Goal: Task Accomplishment & Management: Use online tool/utility

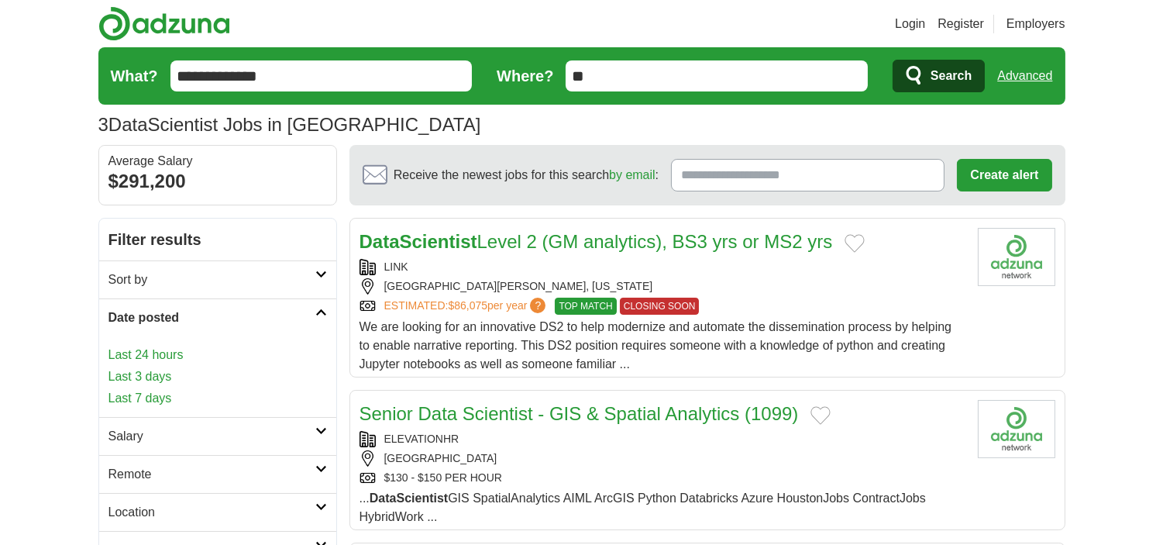
click at [135, 377] on link "Last 3 days" at bounding box center [217, 376] width 219 height 19
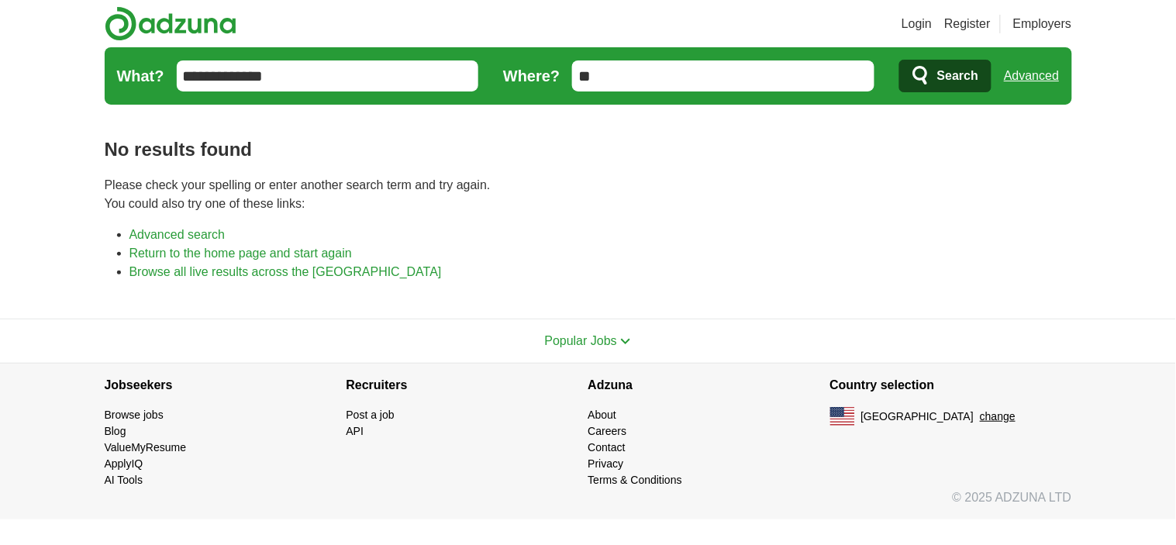
click at [212, 74] on input "**********" at bounding box center [328, 75] width 302 height 31
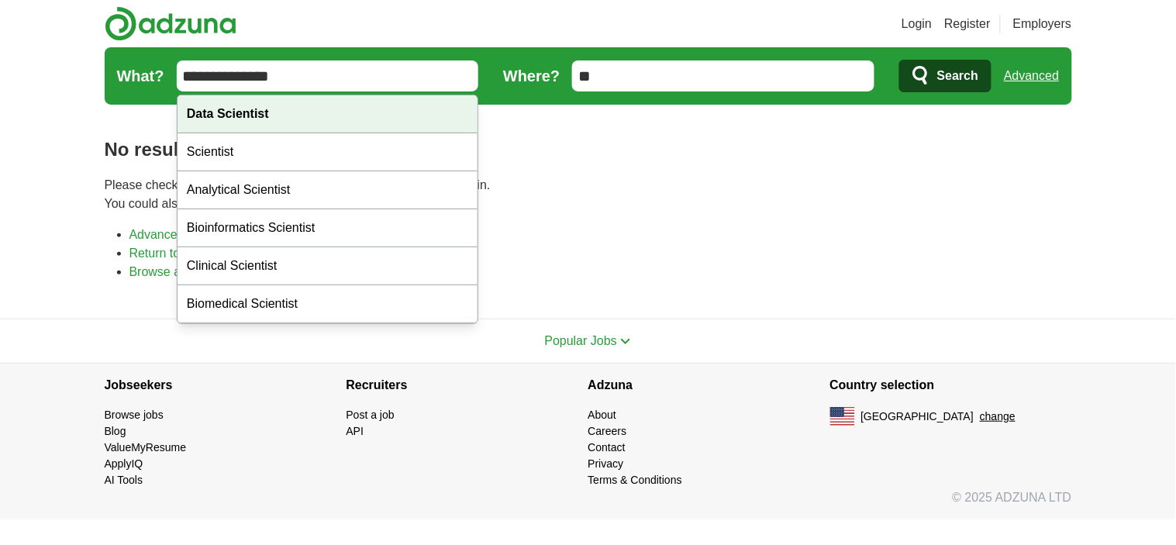
type input "**********"
click at [260, 107] on strong "Data Scientist" at bounding box center [228, 113] width 82 height 13
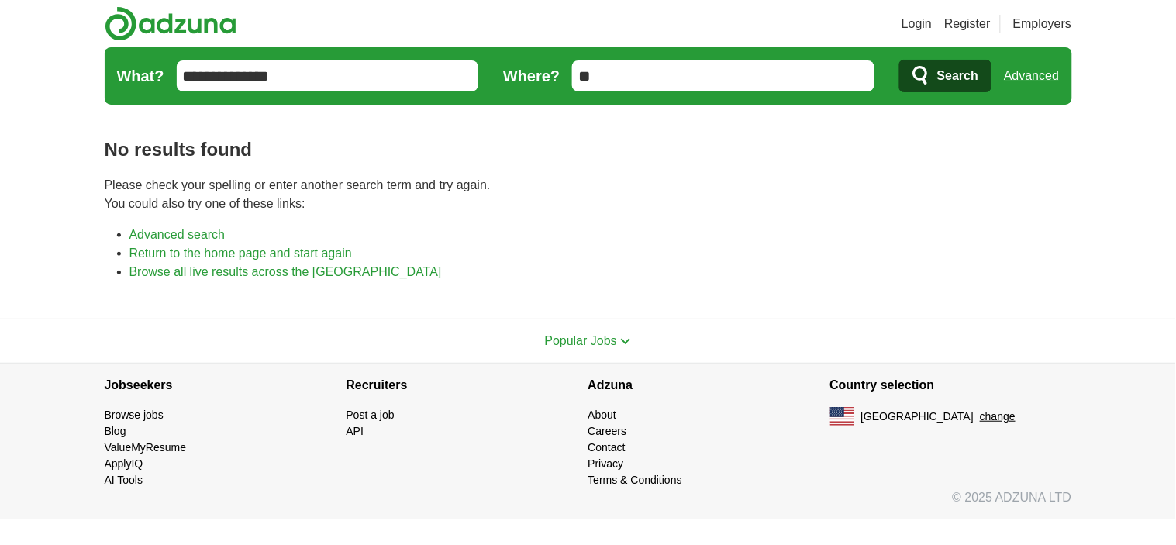
click at [934, 65] on button "Search" at bounding box center [945, 76] width 92 height 33
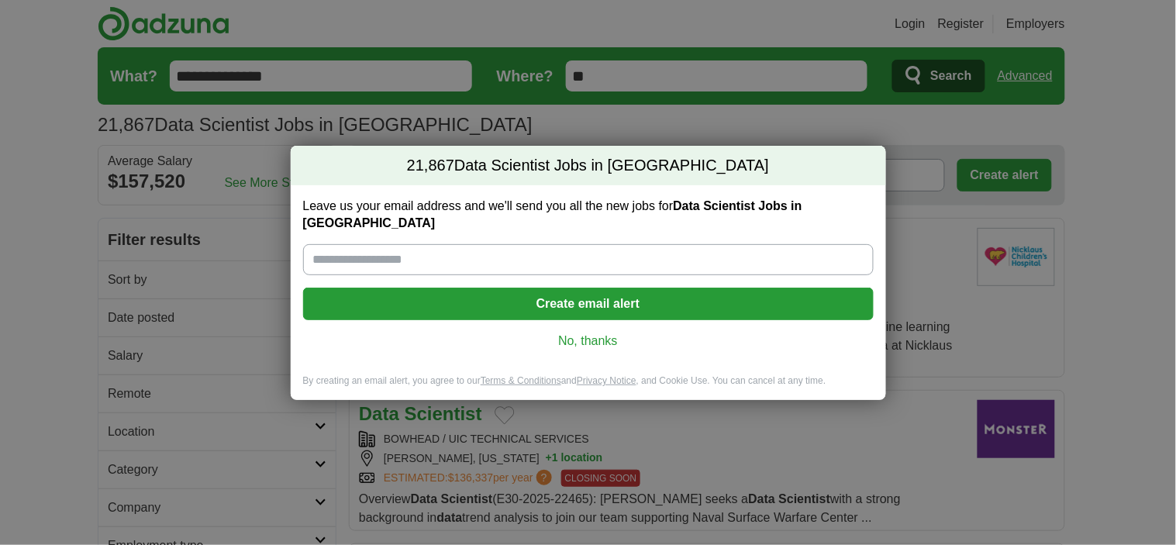
click at [571, 319] on div "Leave us your email address and we'll send you all the new jobs for Data Scient…" at bounding box center [588, 279] width 595 height 189
click at [578, 332] on link "No, thanks" at bounding box center [588, 340] width 546 height 17
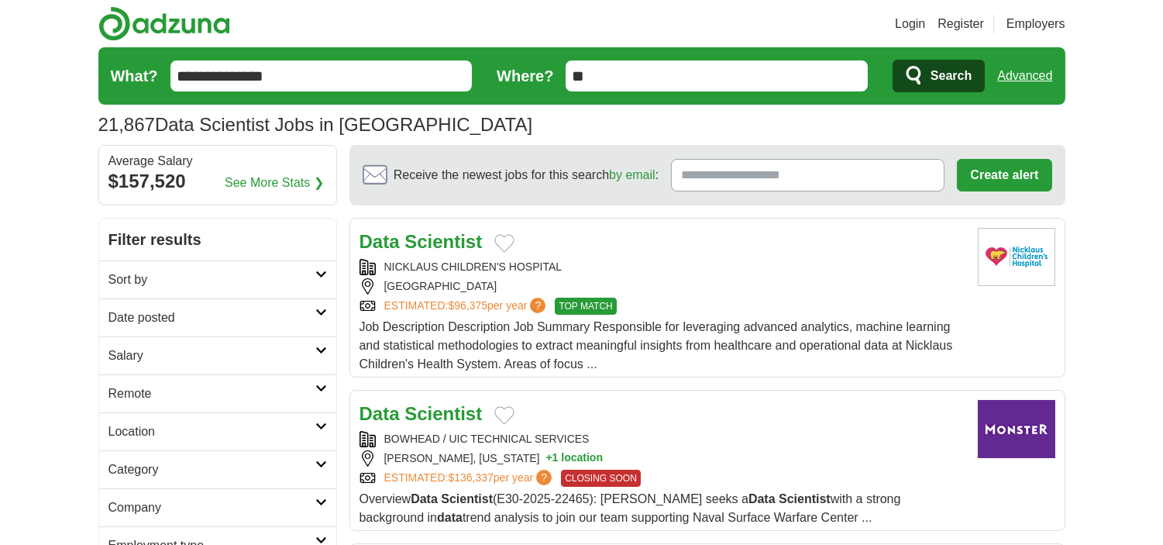
click at [133, 320] on h2 "Date posted" at bounding box center [211, 317] width 207 height 19
click at [141, 370] on link "Last 3 days" at bounding box center [217, 376] width 219 height 19
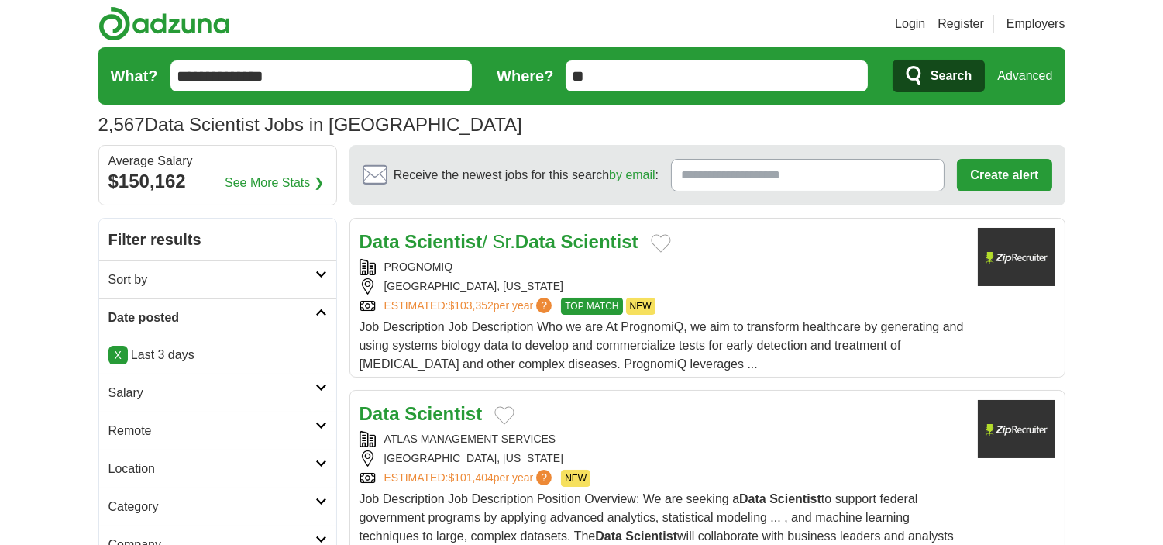
click at [124, 429] on h2 "Remote" at bounding box center [211, 431] width 207 height 19
click at [136, 467] on link "Remote jobs" at bounding box center [143, 467] width 70 height 13
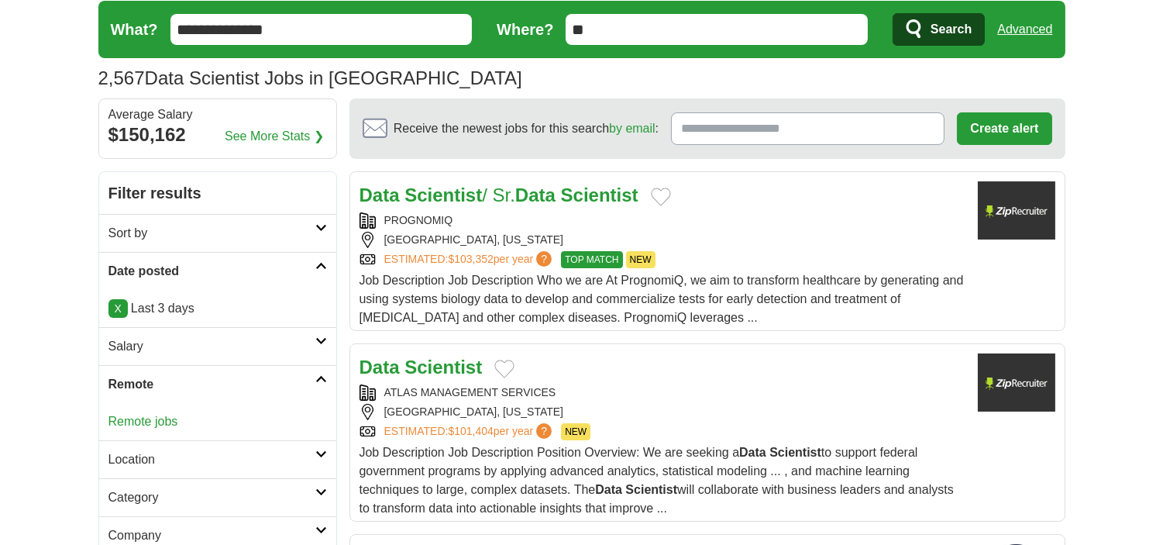
scroll to position [86, 0]
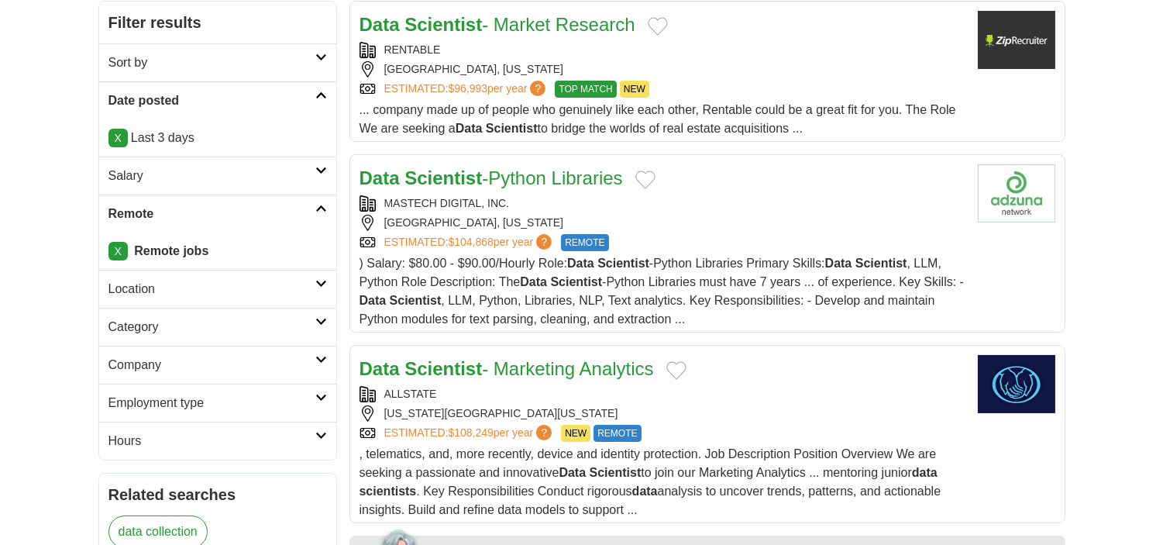
scroll to position [258, 0]
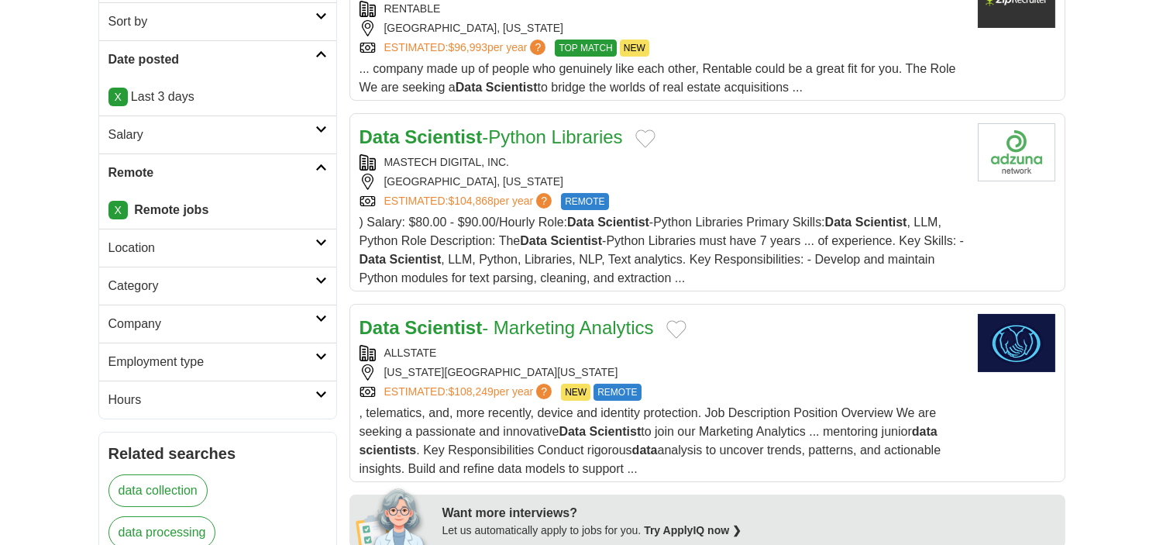
click at [186, 369] on h2 "Employment type" at bounding box center [211, 362] width 207 height 19
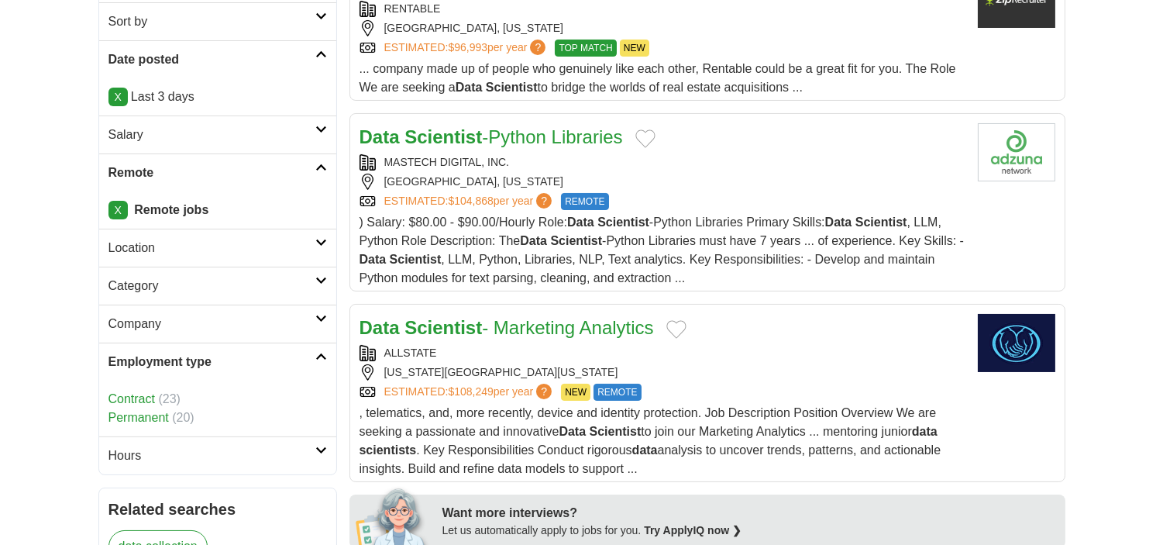
click at [152, 421] on link "Permanent" at bounding box center [138, 417] width 60 height 13
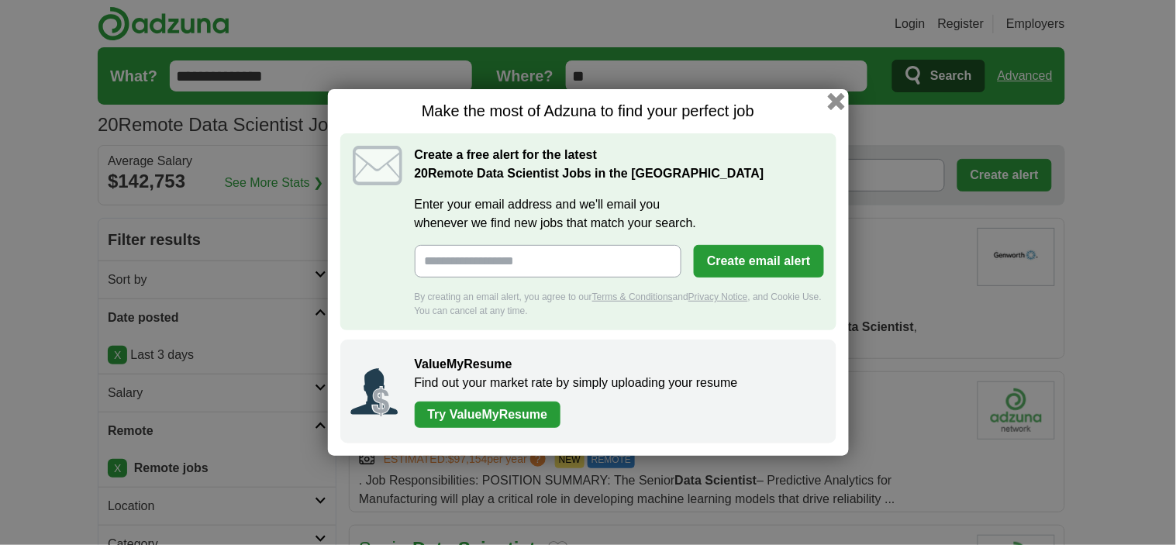
click at [831, 105] on button "button" at bounding box center [835, 101] width 17 height 17
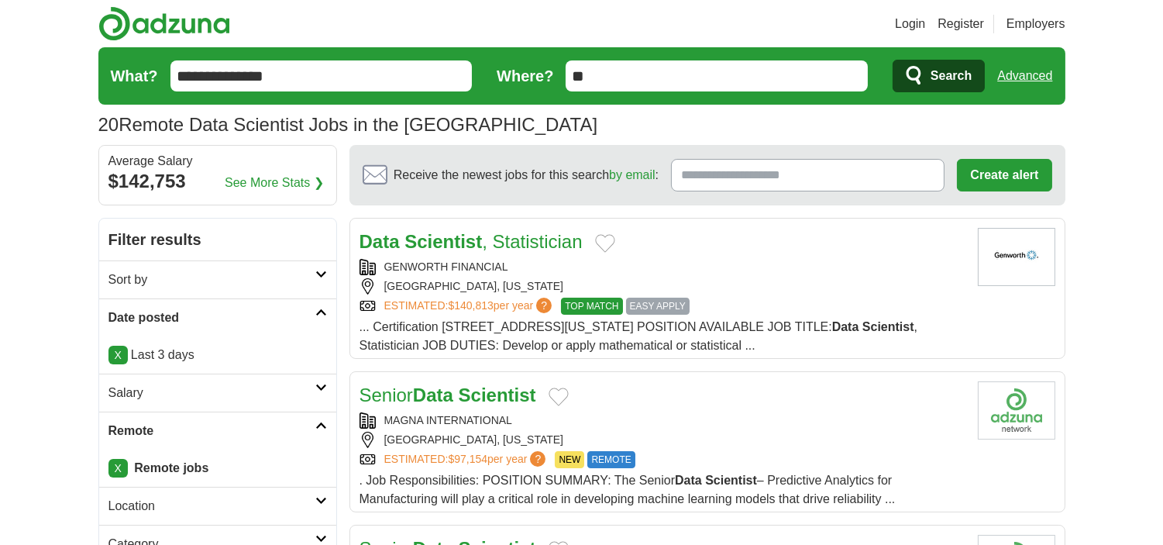
scroll to position [86, 0]
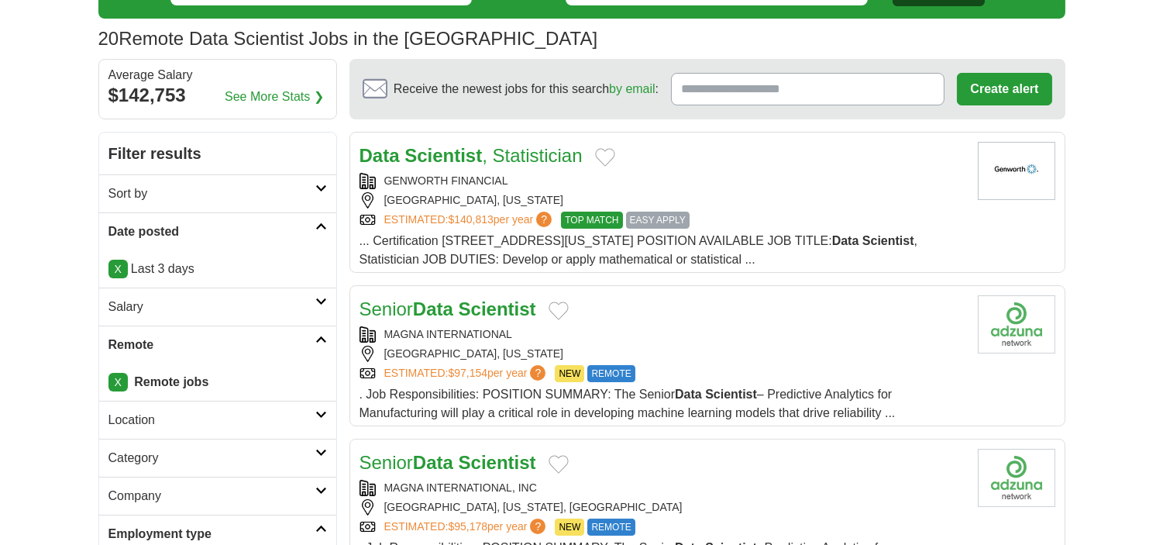
click at [584, 337] on div "MAGNA INTERNATIONAL" at bounding box center [663, 334] width 606 height 16
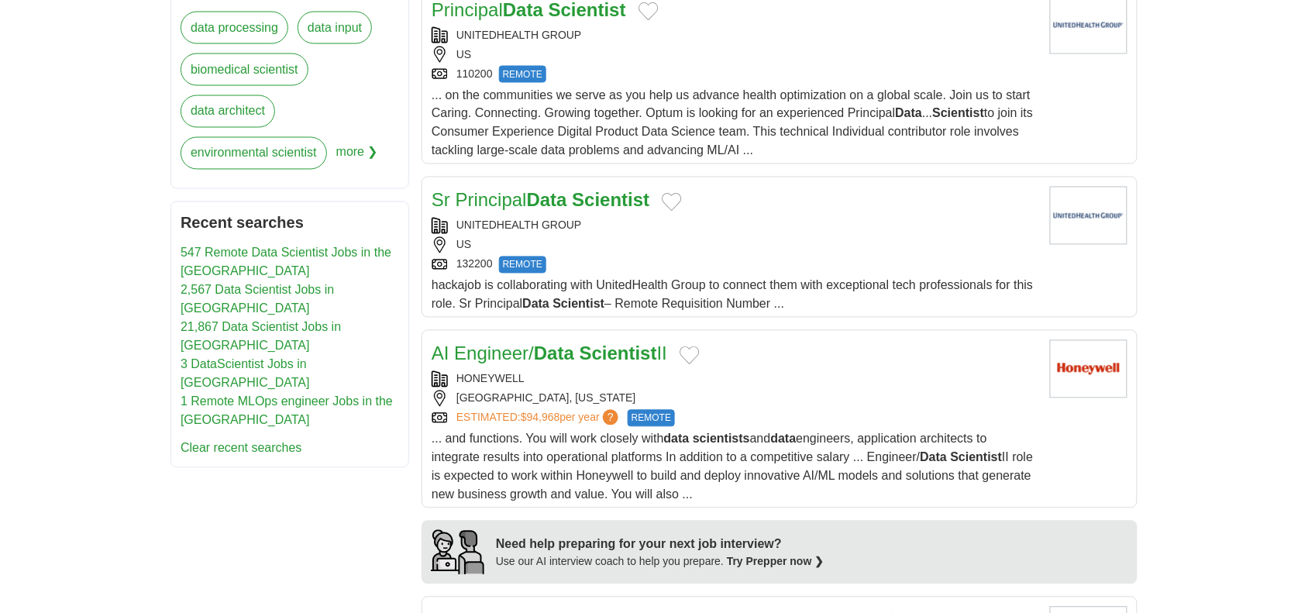
scroll to position [775, 0]
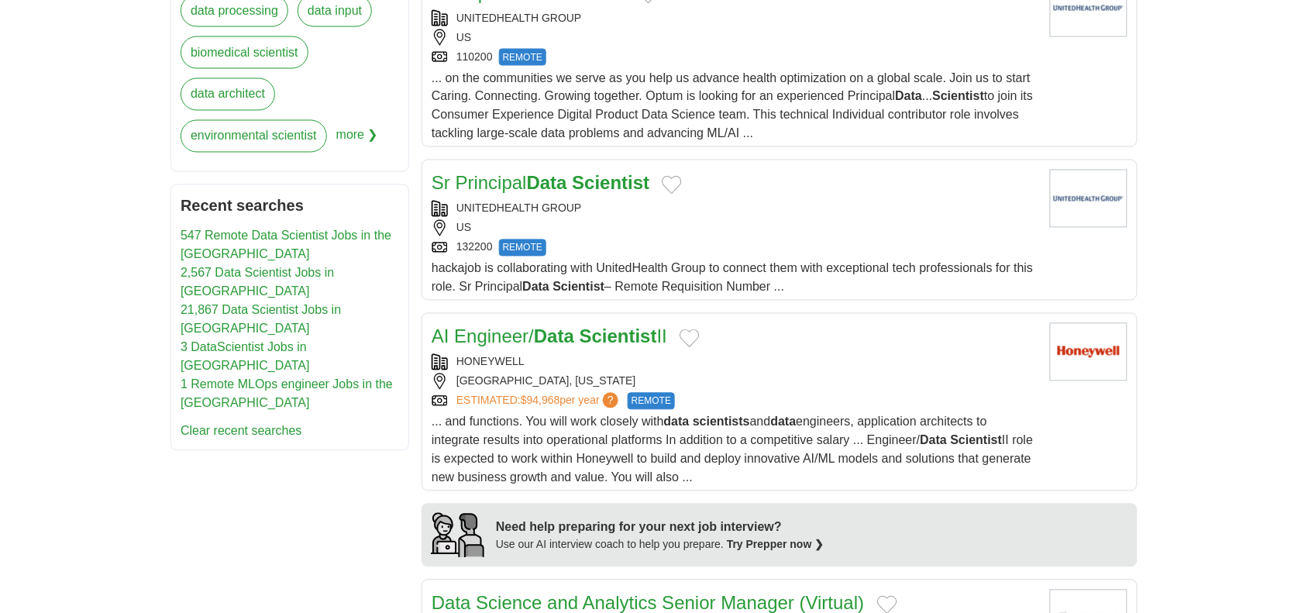
click at [598, 358] on div "HONEYWELL" at bounding box center [735, 362] width 606 height 16
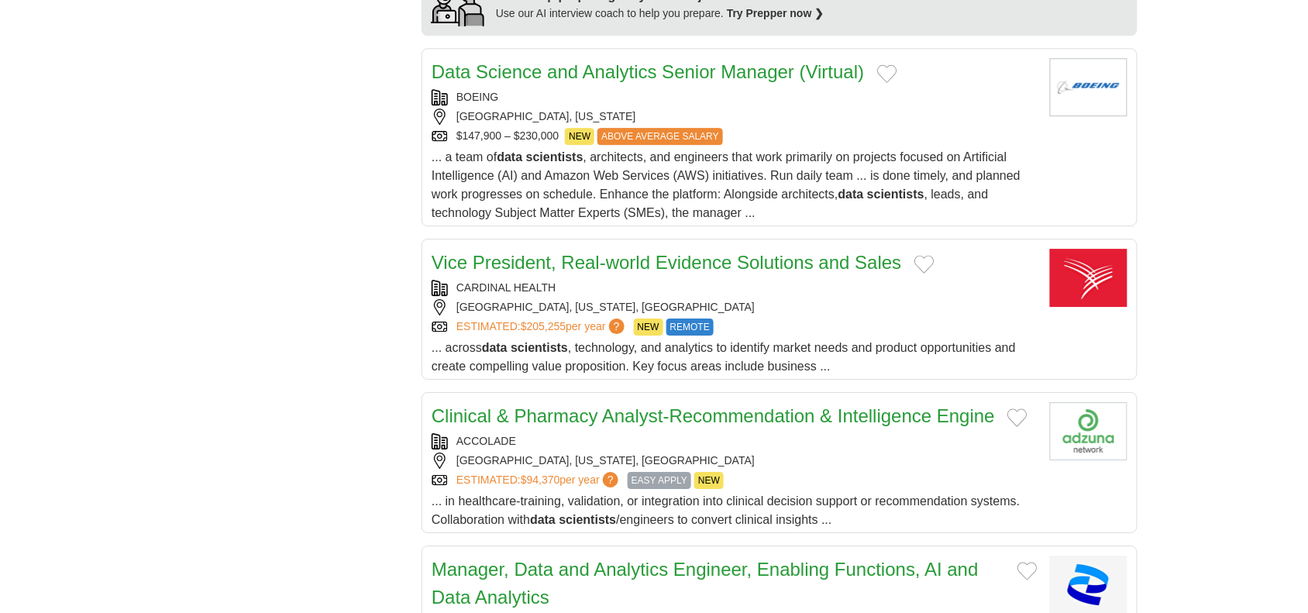
scroll to position [1356, 0]
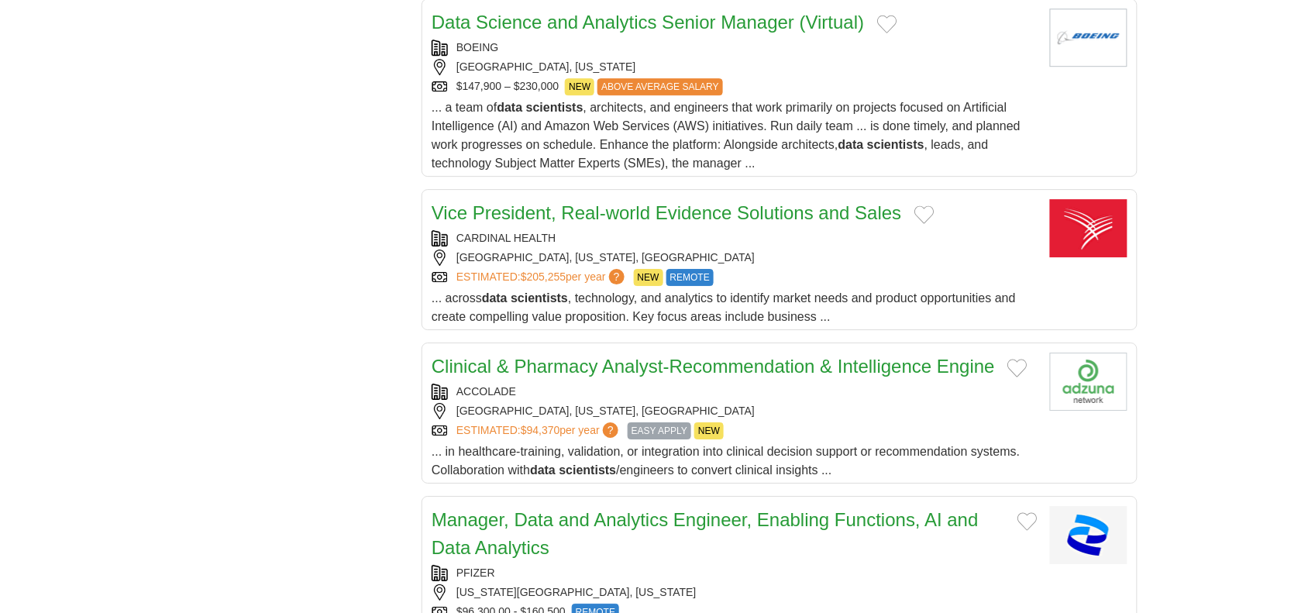
click at [649, 242] on div "CARDINAL HEALTH" at bounding box center [735, 238] width 606 height 16
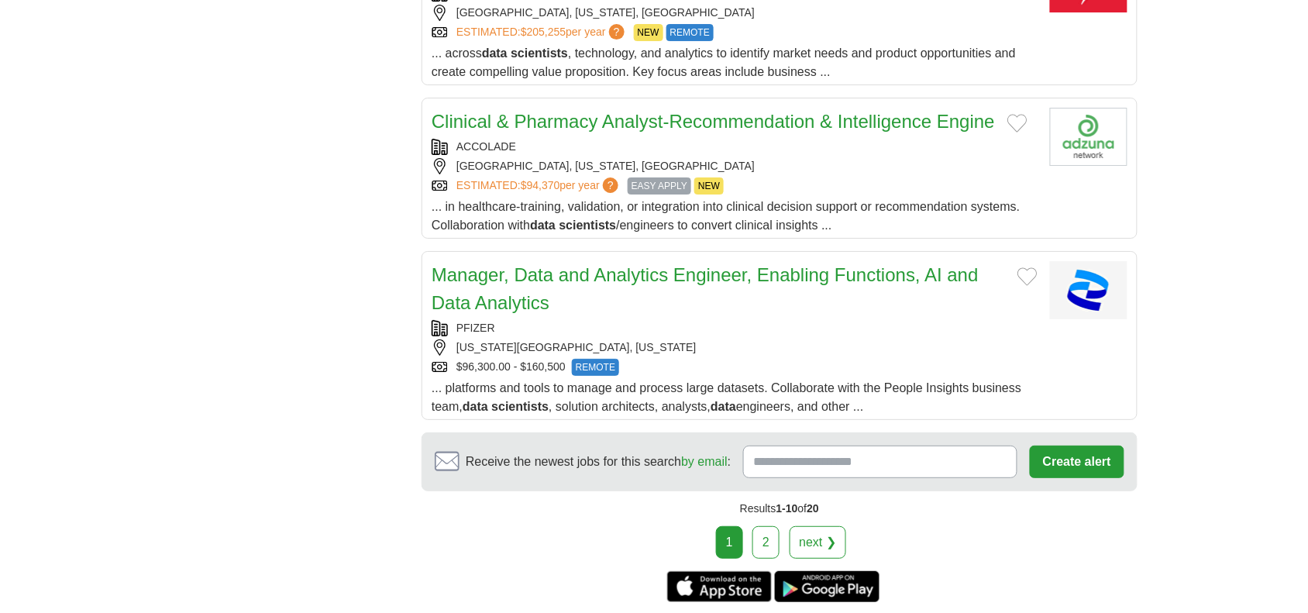
scroll to position [1647, 0]
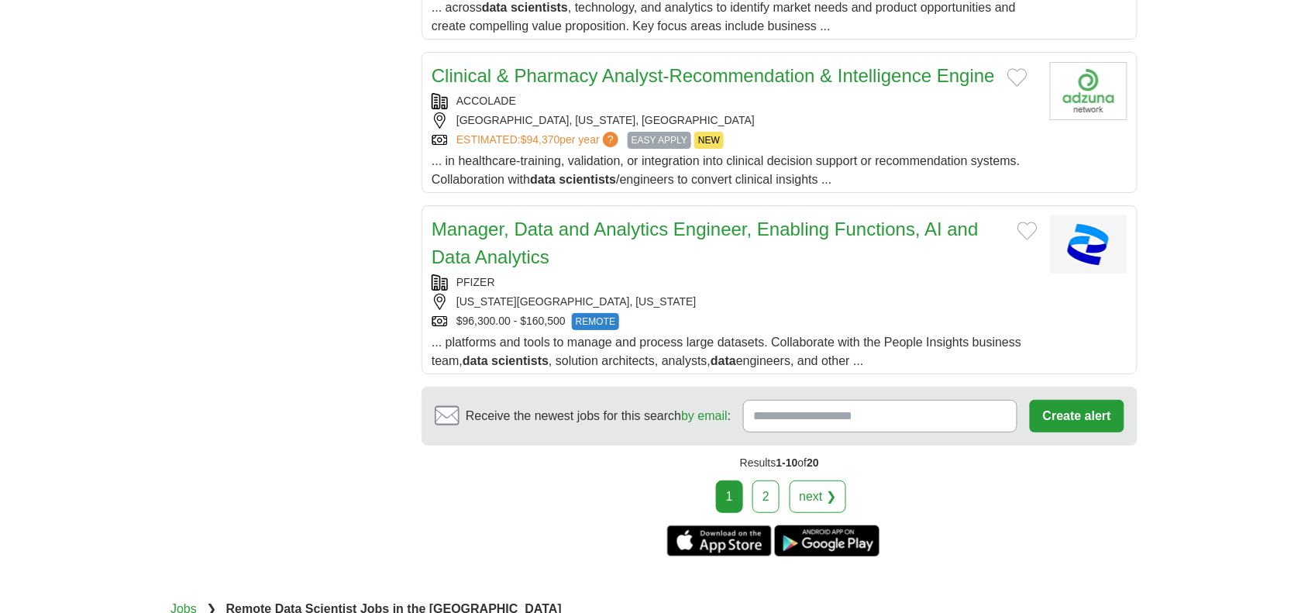
click at [659, 277] on div "Manager, Data and Analytics Engineer, Enabling Functions, AI and Data Analytics…" at bounding box center [735, 292] width 606 height 155
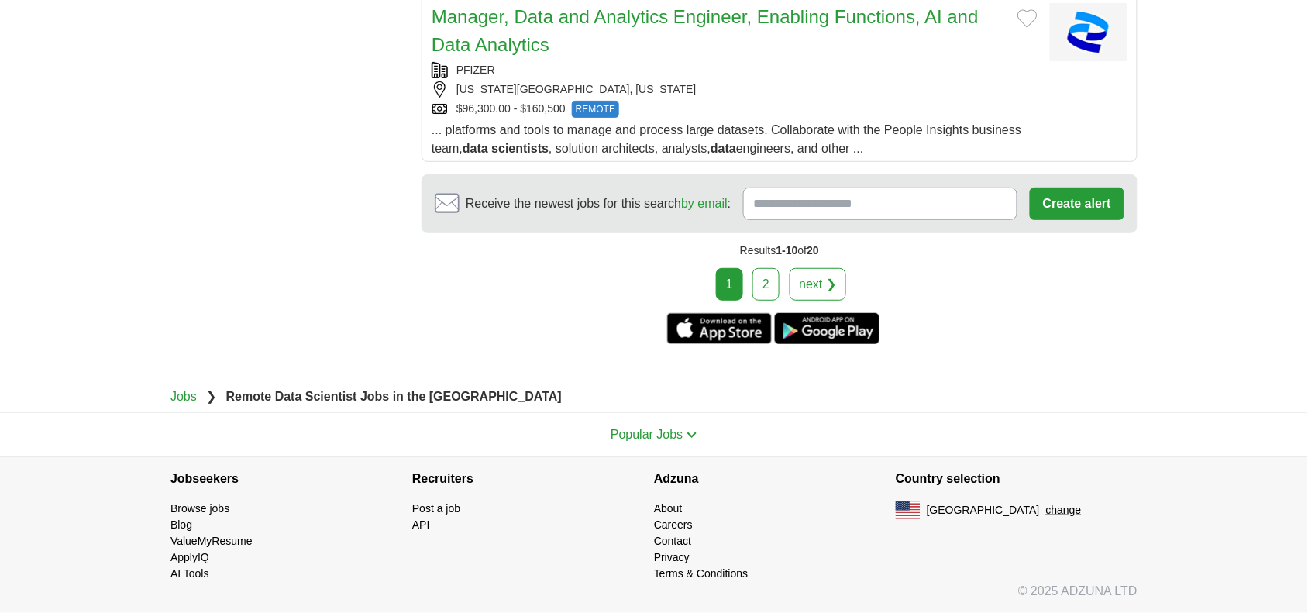
scroll to position [1868, 0]
click at [765, 283] on link "2" at bounding box center [766, 284] width 27 height 33
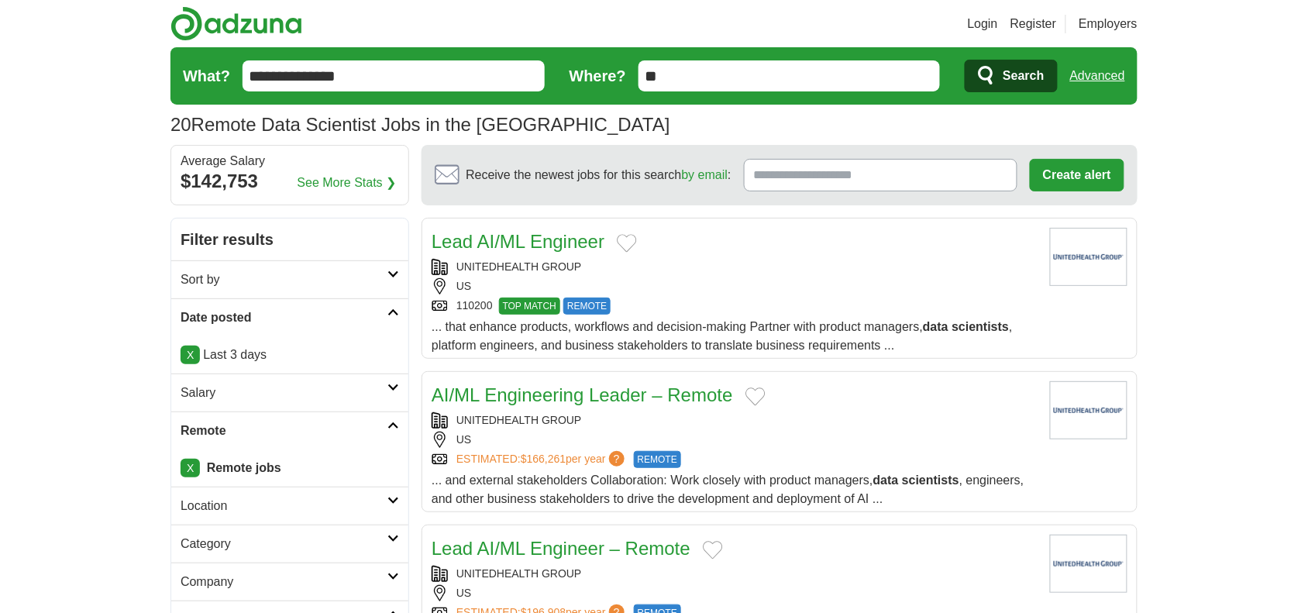
click at [750, 277] on div "UNITEDHEALTH GROUP US 110200 TOP MATCH REMOTE" at bounding box center [735, 287] width 606 height 56
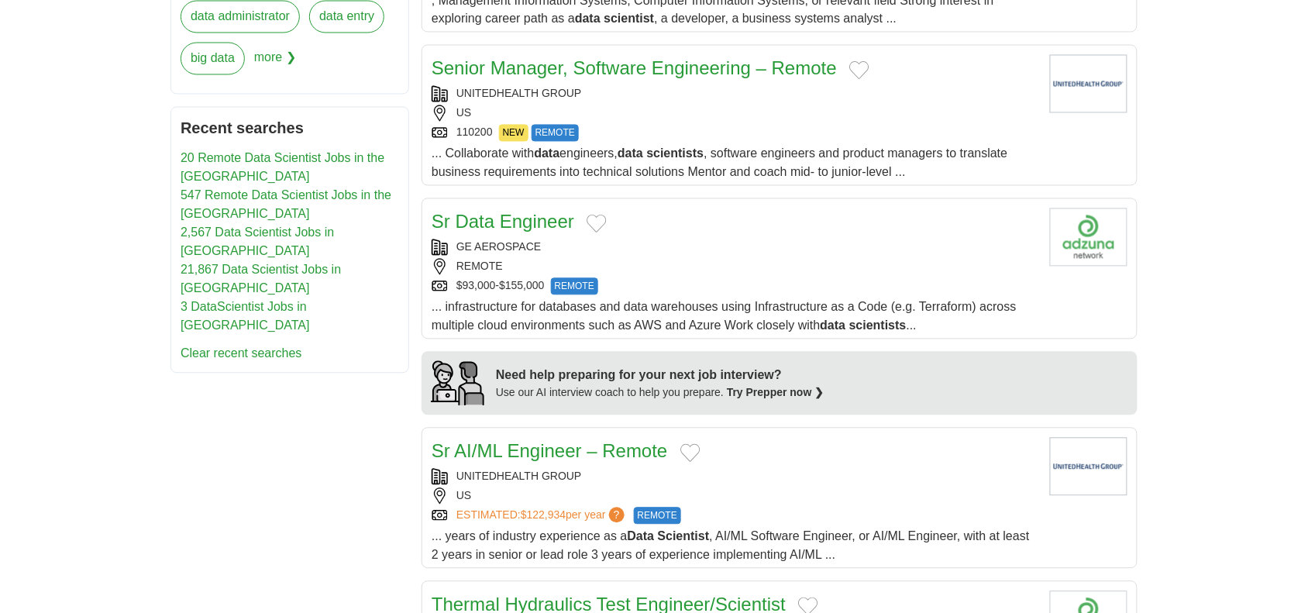
scroll to position [872, 0]
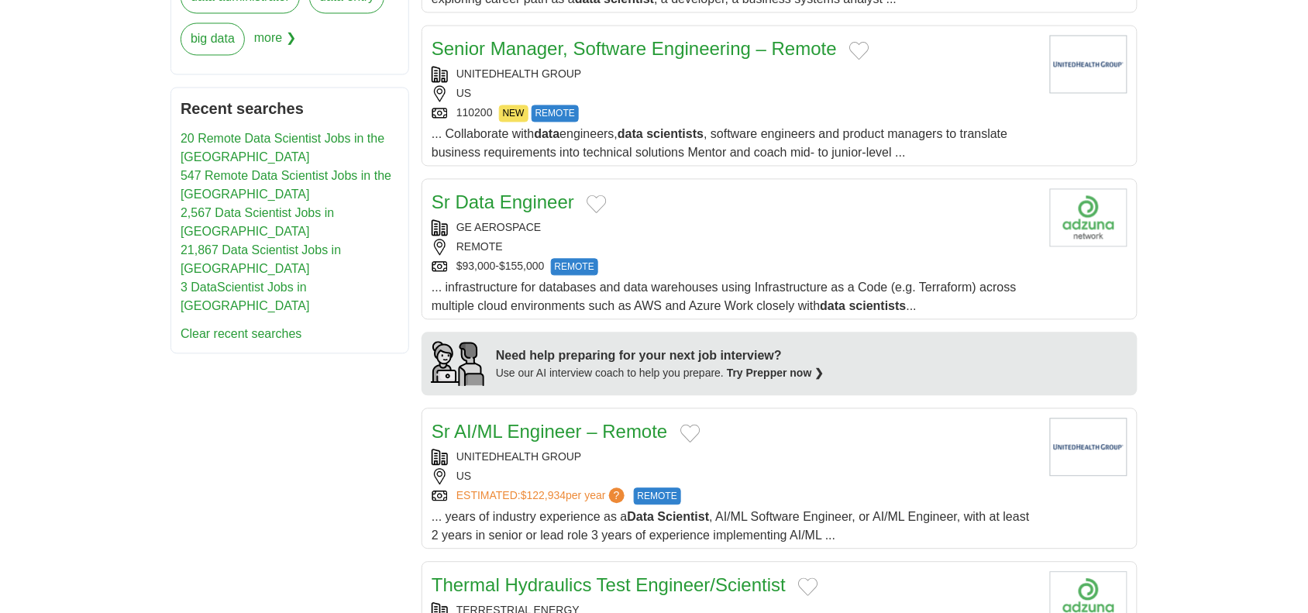
click at [647, 256] on div "REMOTE" at bounding box center [735, 247] width 606 height 16
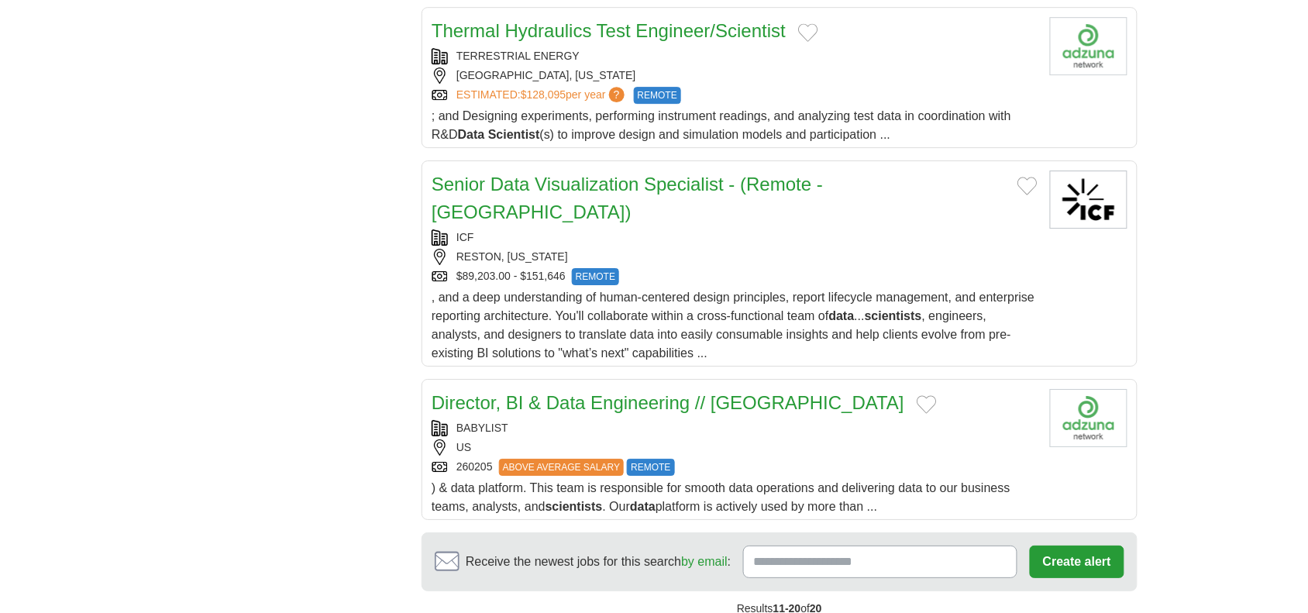
scroll to position [1453, 0]
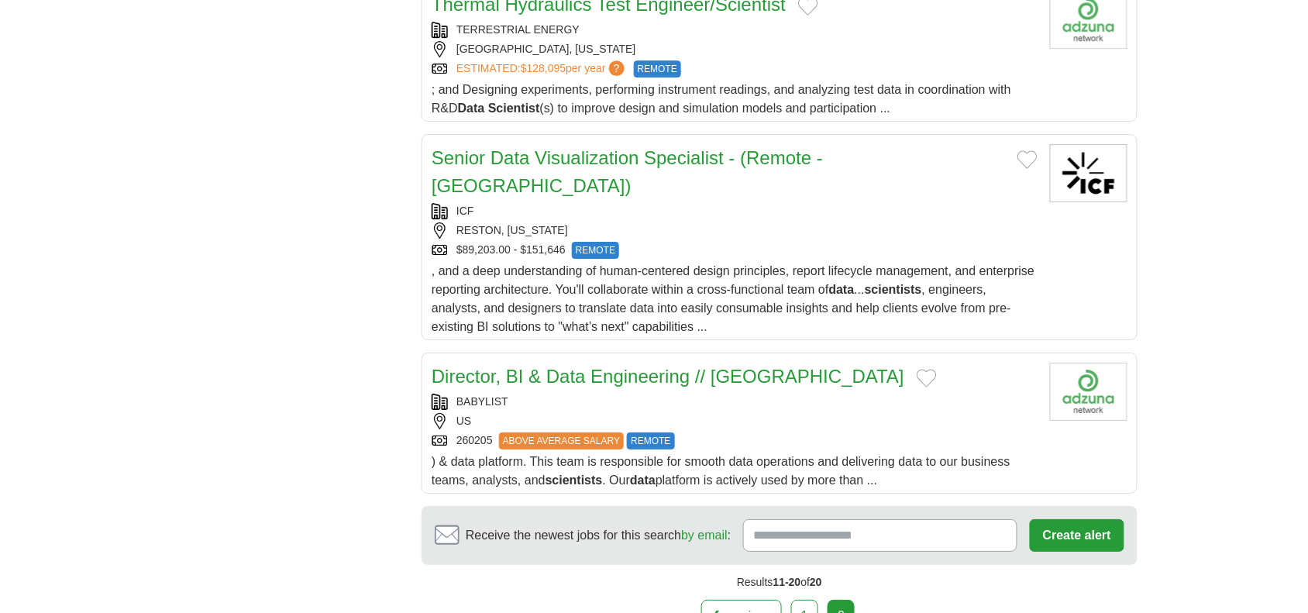
click at [618, 242] on div "REMOTE" at bounding box center [595, 250] width 47 height 17
click at [573, 394] on div "BABYLIST" at bounding box center [735, 402] width 606 height 16
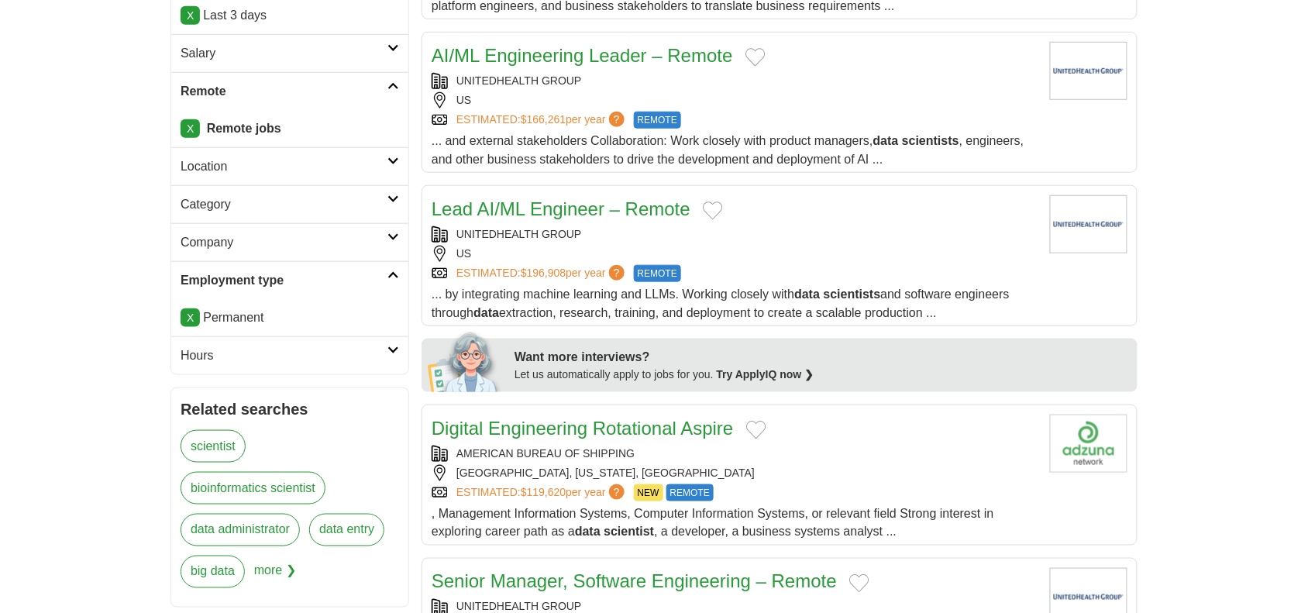
scroll to position [0, 0]
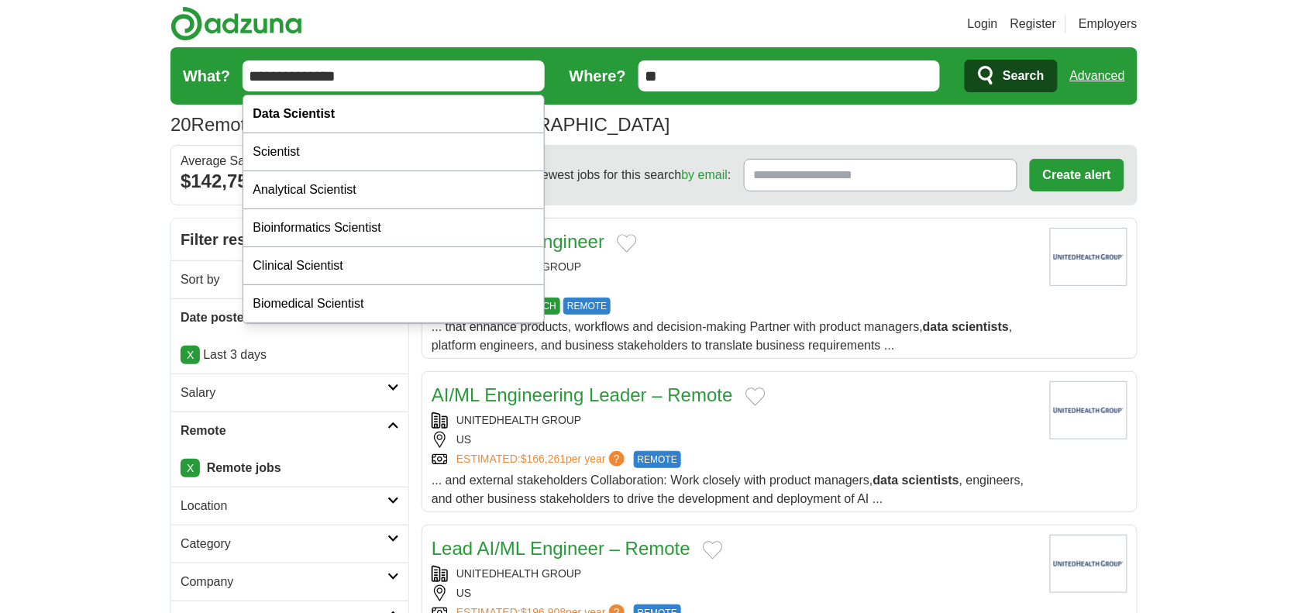
drag, startPoint x: 394, startPoint y: 71, endPoint x: 129, endPoint y: 70, distance: 264.3
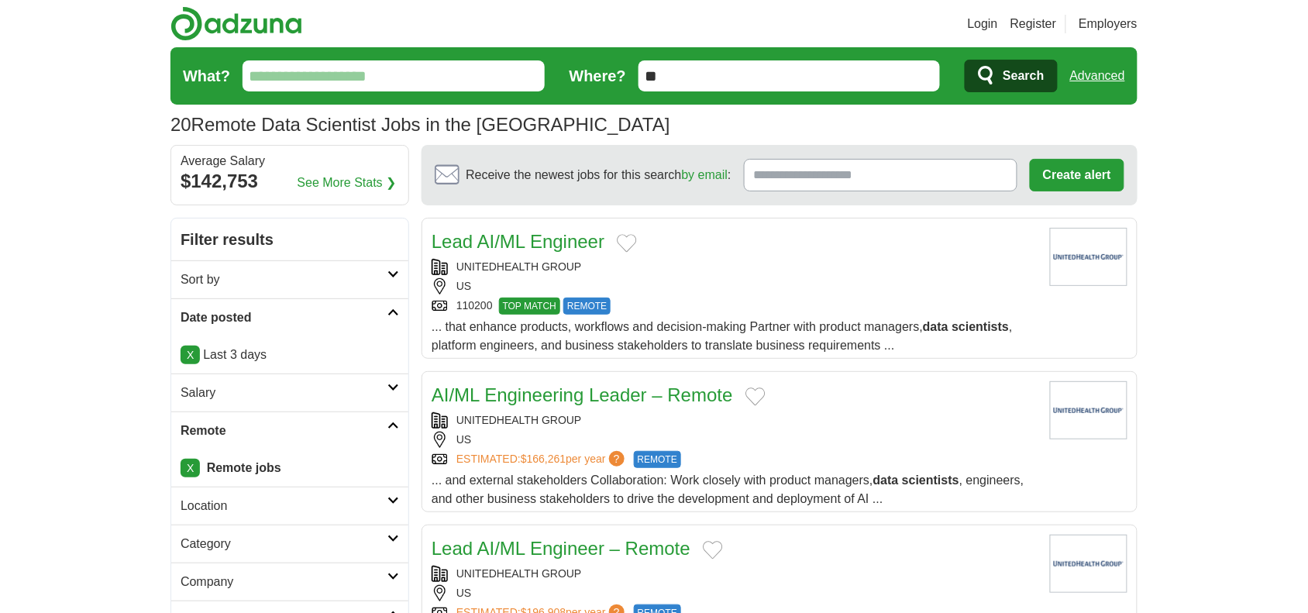
click at [293, 68] on input "What?" at bounding box center [394, 75] width 302 height 31
type input "*"
type input "**********"
click at [965, 60] on button "Search" at bounding box center [1011, 76] width 92 height 33
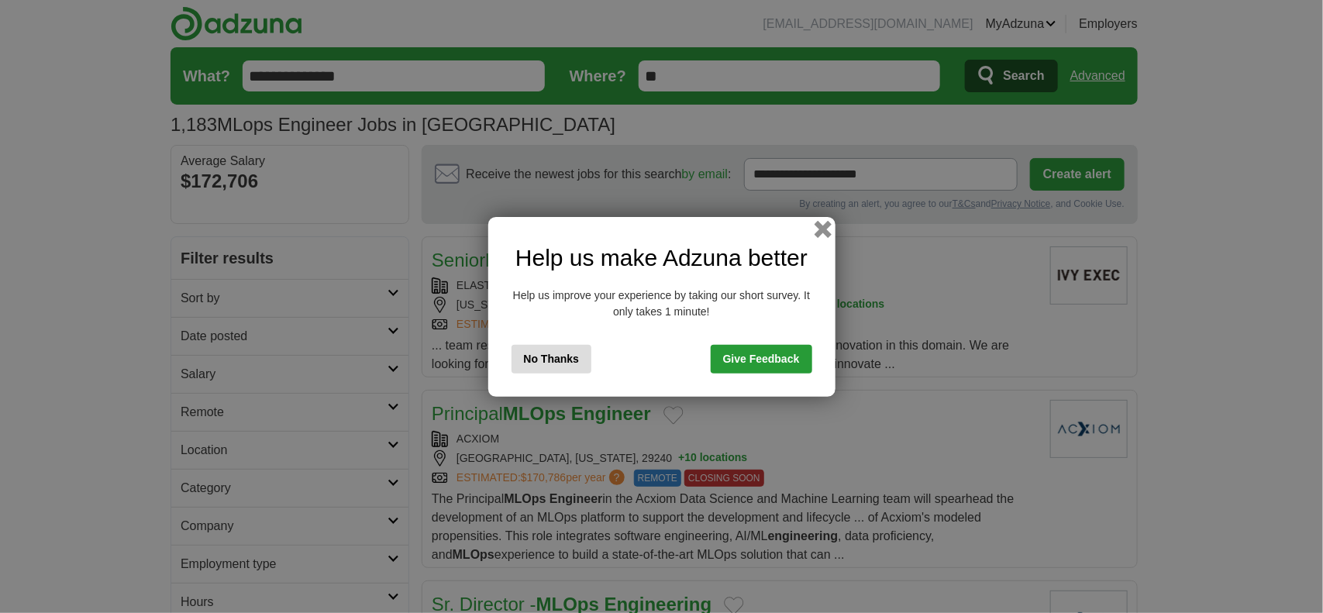
click at [828, 231] on button "button" at bounding box center [822, 228] width 17 height 17
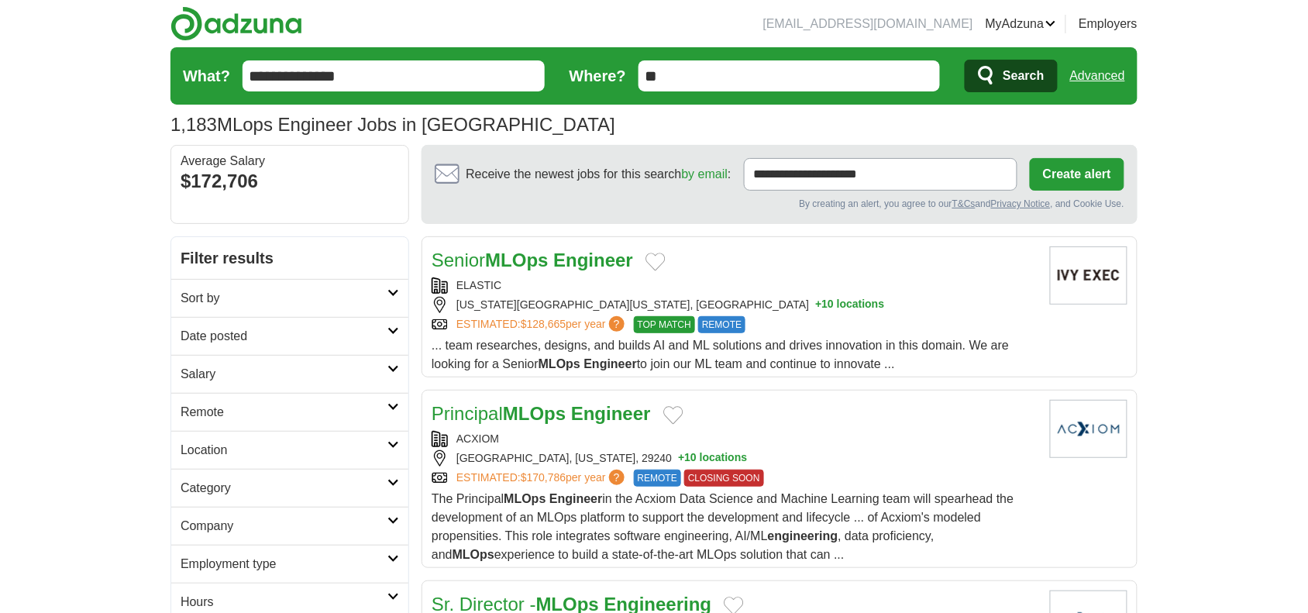
click at [196, 339] on h2 "Date posted" at bounding box center [284, 336] width 207 height 19
click at [192, 398] on link "Last 3 days" at bounding box center [290, 395] width 219 height 19
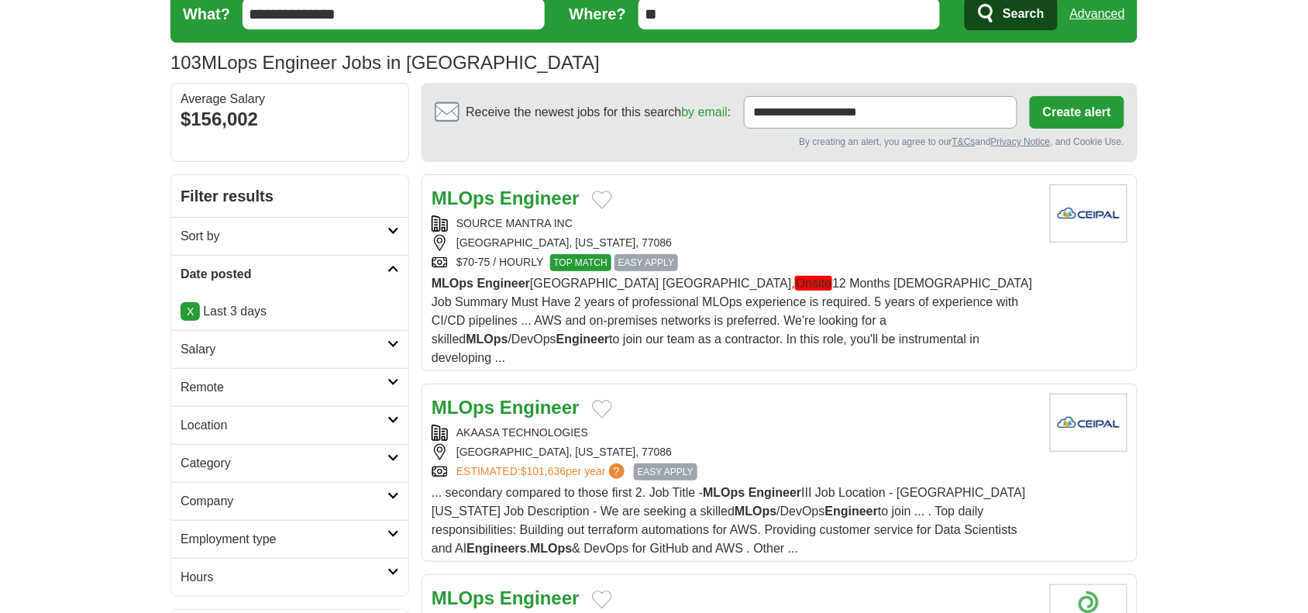
scroll to position [97, 0]
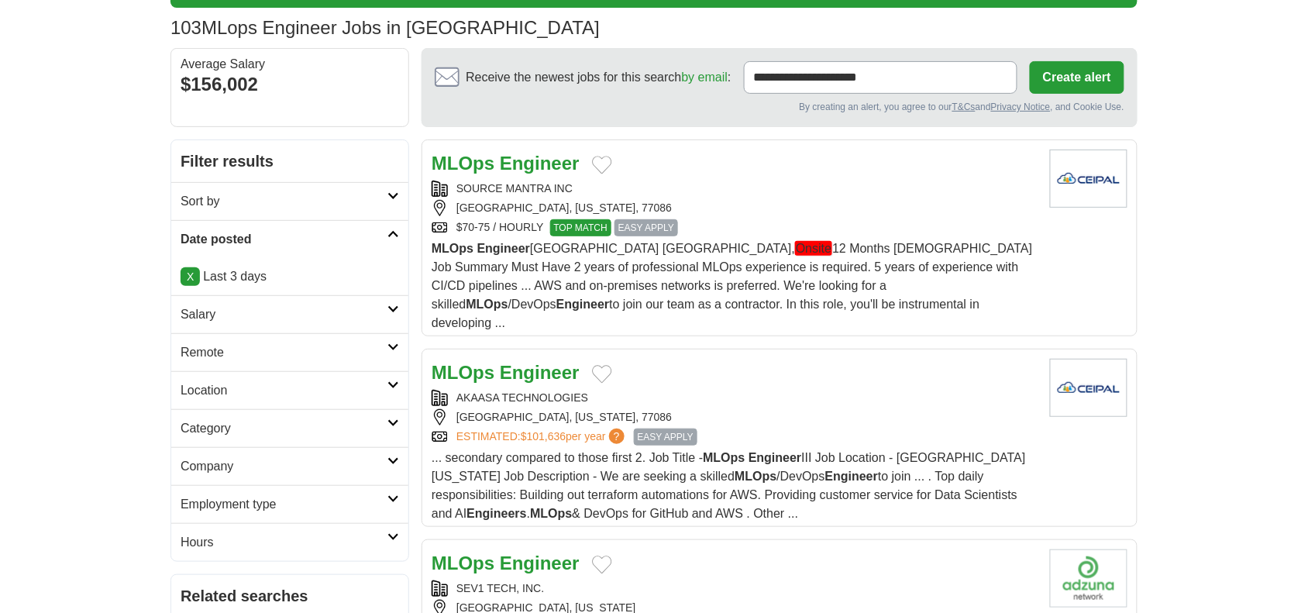
click at [214, 361] on h2 "Remote" at bounding box center [284, 352] width 207 height 19
click at [196, 388] on link "Remote jobs" at bounding box center [216, 389] width 70 height 13
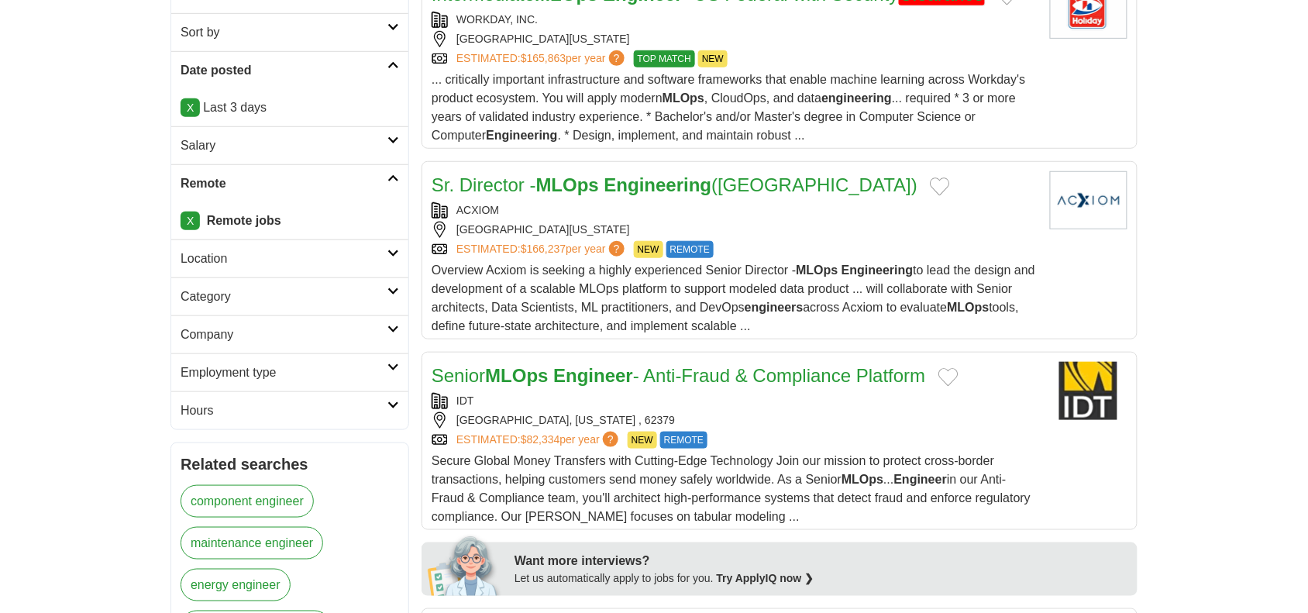
scroll to position [291, 0]
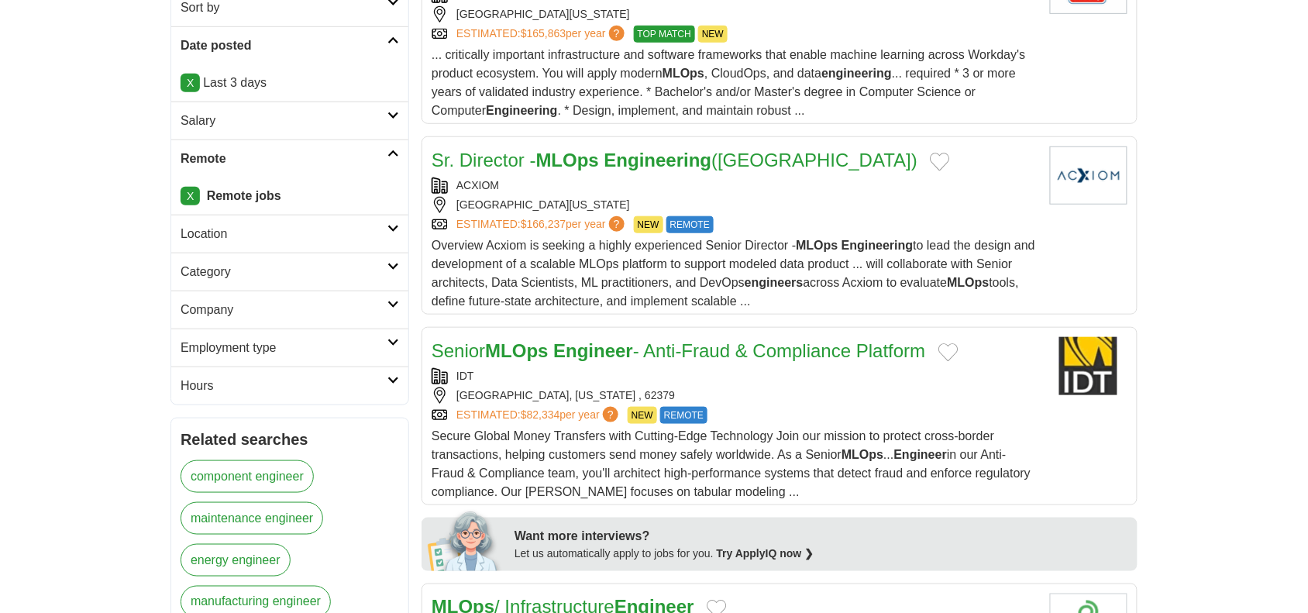
click at [219, 350] on h2 "Employment type" at bounding box center [284, 348] width 207 height 19
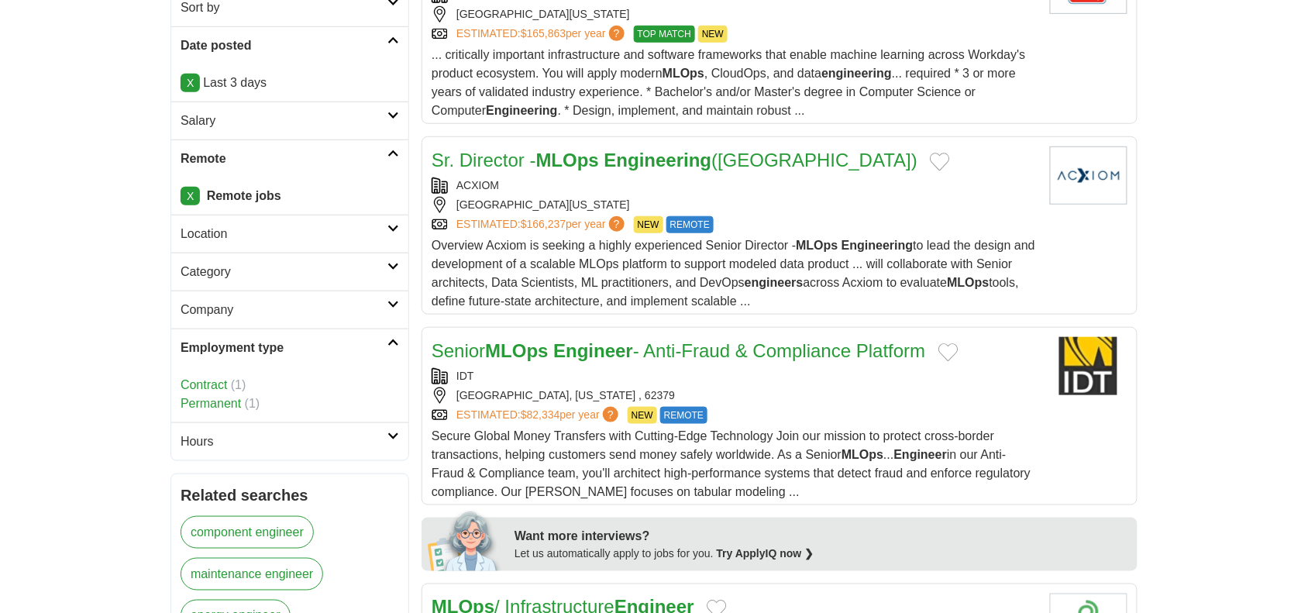
click at [201, 405] on link "Permanent" at bounding box center [211, 403] width 60 height 13
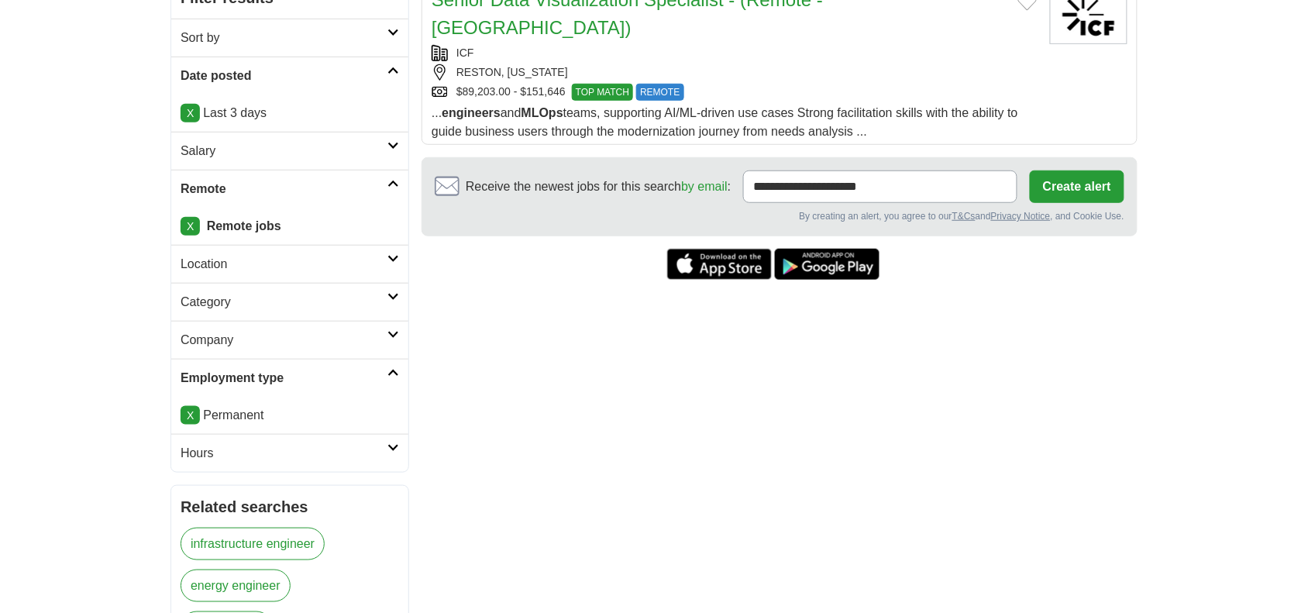
scroll to position [291, 0]
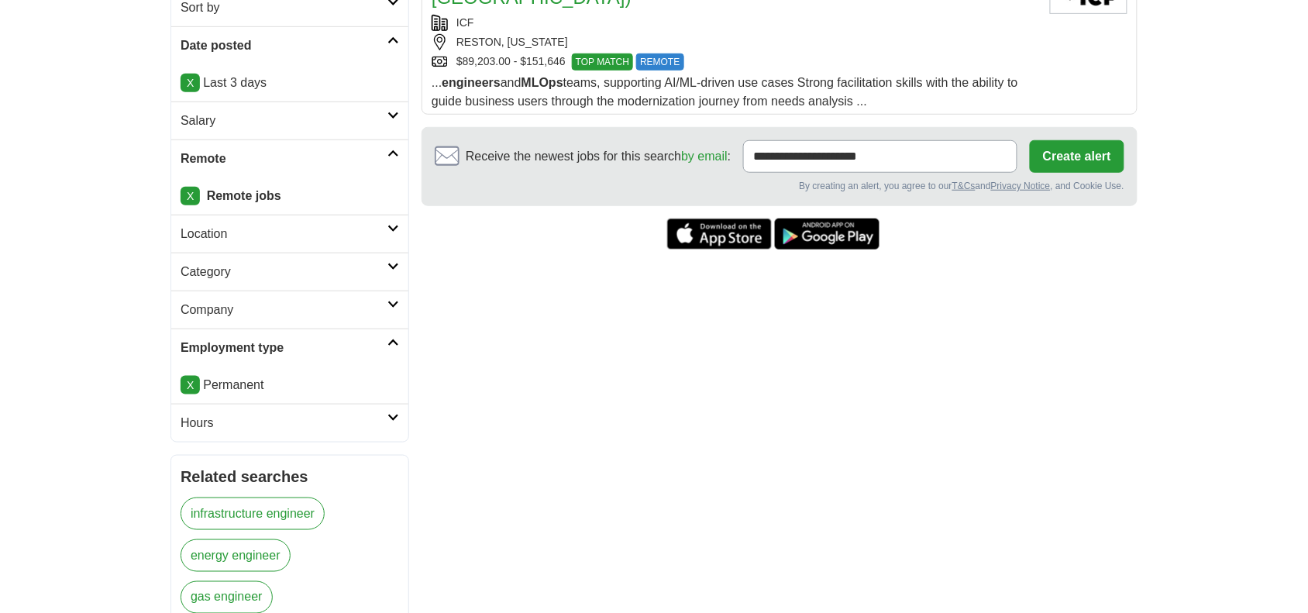
click at [187, 388] on link "X" at bounding box center [190, 385] width 19 height 19
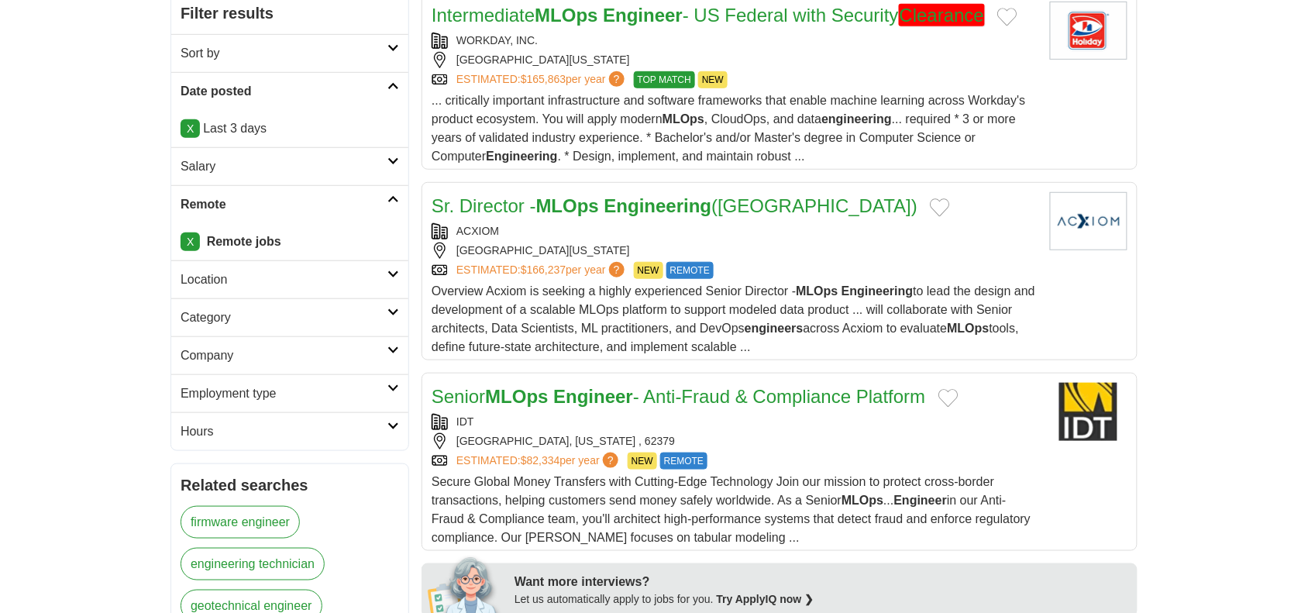
scroll to position [291, 0]
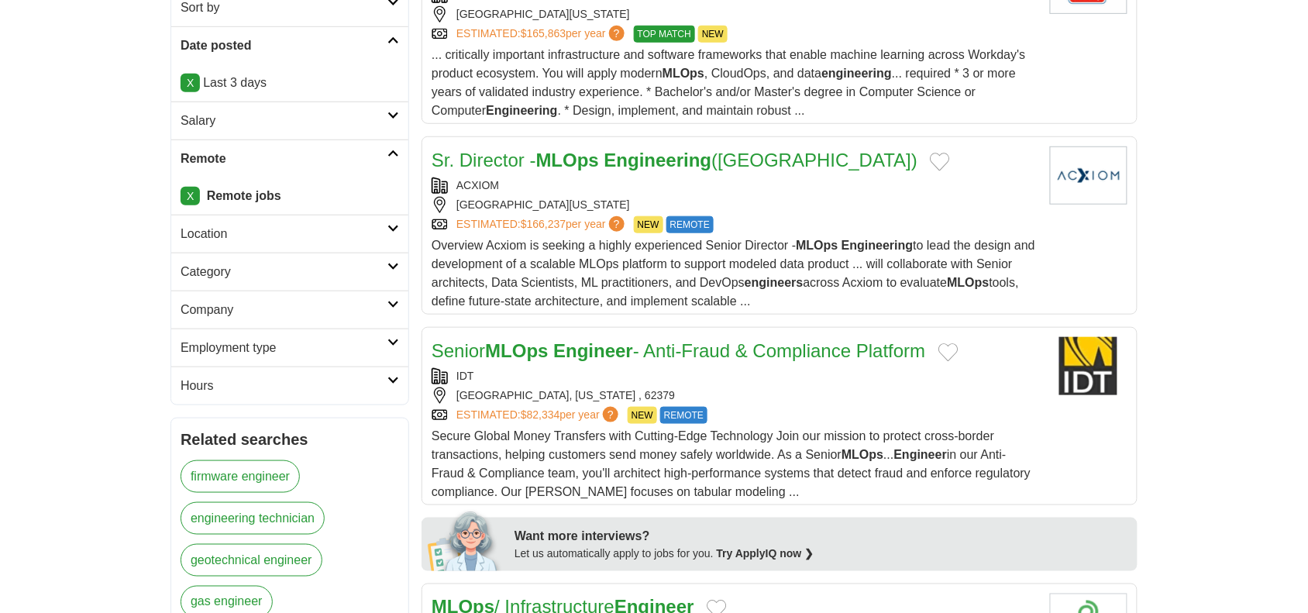
click at [249, 354] on h2 "Employment type" at bounding box center [284, 348] width 207 height 19
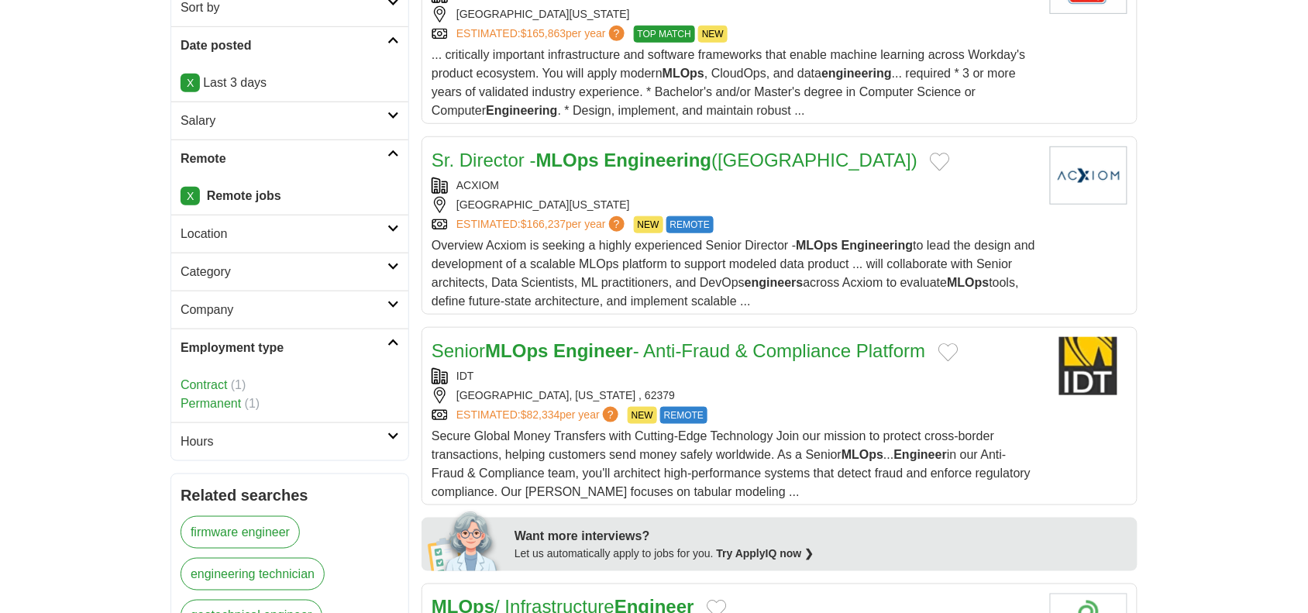
click at [206, 386] on link "Contract" at bounding box center [204, 384] width 46 height 13
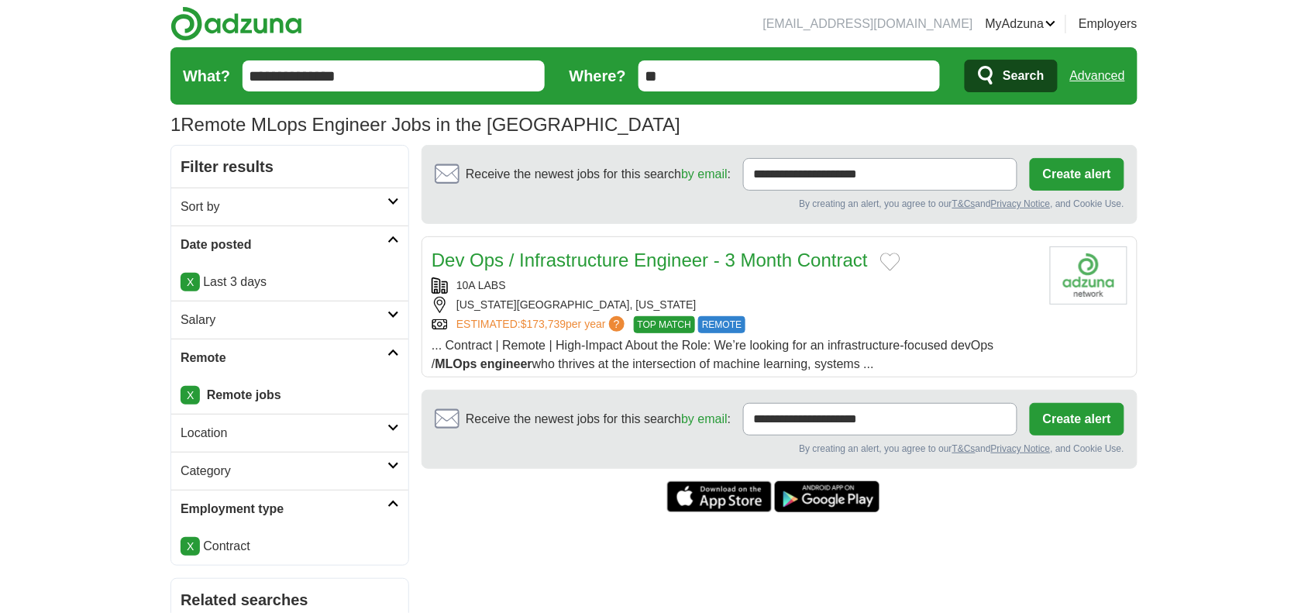
click at [405, 71] on input "**********" at bounding box center [394, 75] width 302 height 31
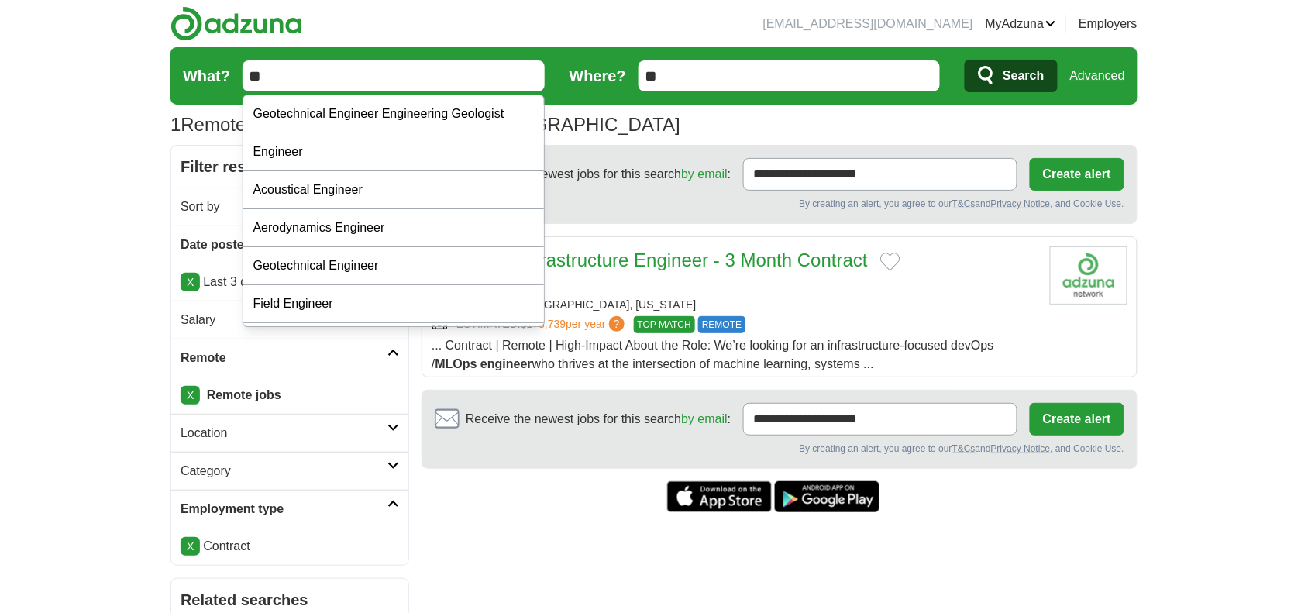
type input "*"
type input "**********"
click at [965, 60] on button "Search" at bounding box center [1011, 76] width 92 height 33
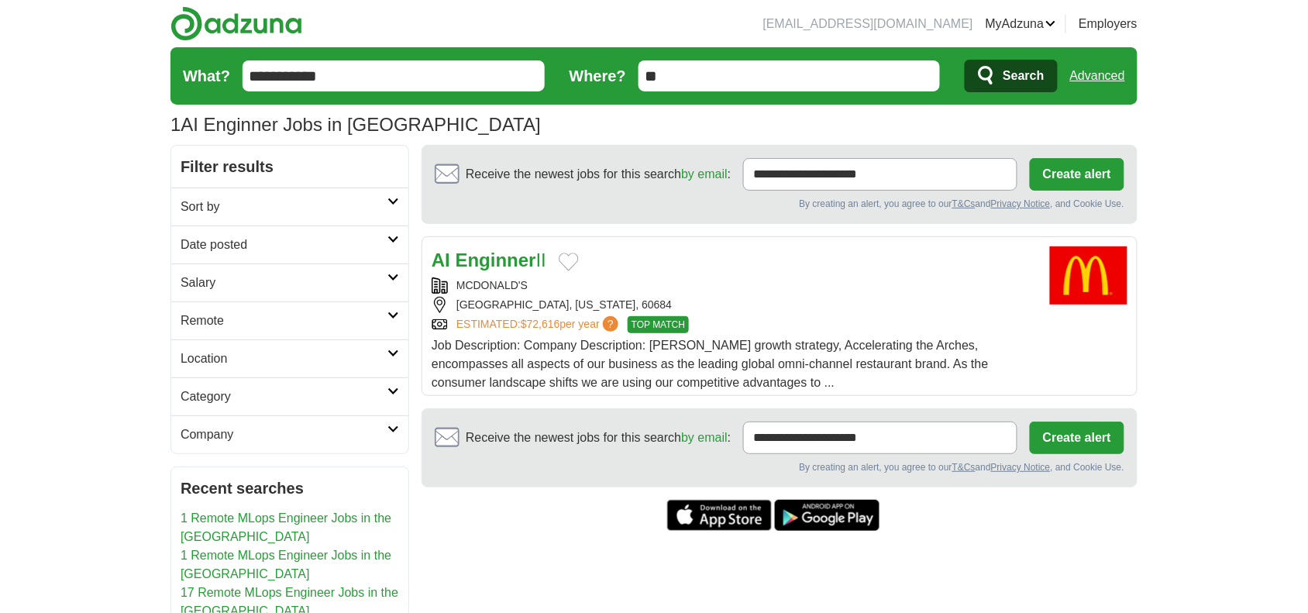
click at [473, 256] on strong "Enginner" at bounding box center [496, 260] width 81 height 21
click at [202, 241] on h2 "Date posted" at bounding box center [284, 245] width 207 height 19
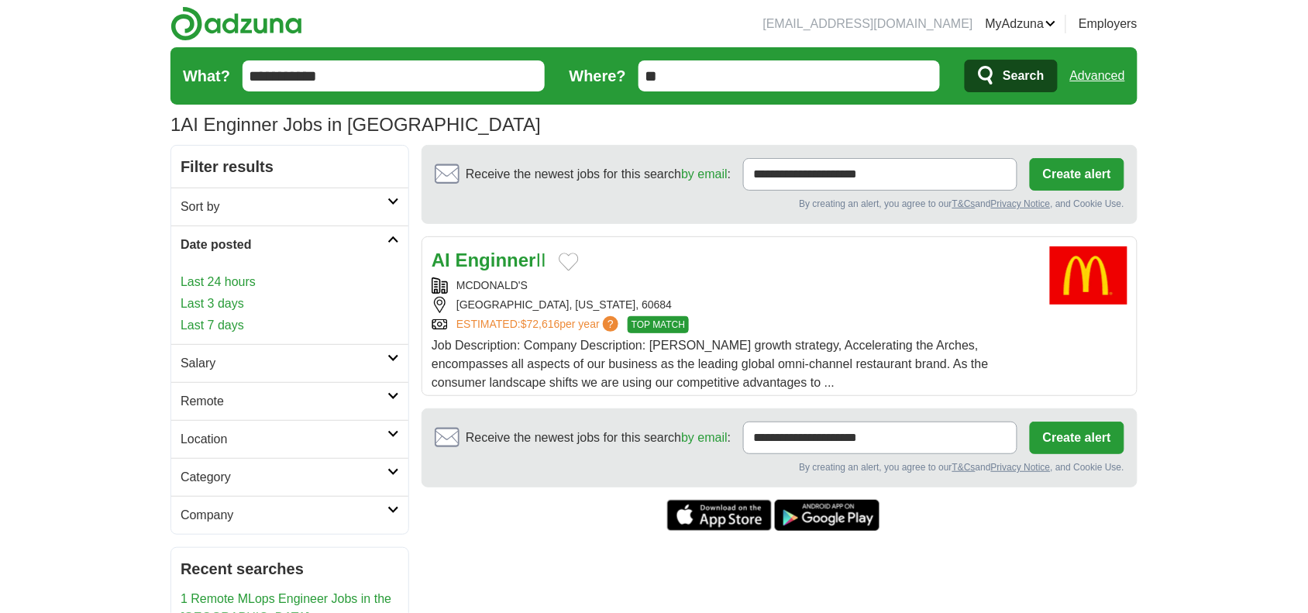
click at [200, 302] on link "Last 3 days" at bounding box center [290, 303] width 219 height 19
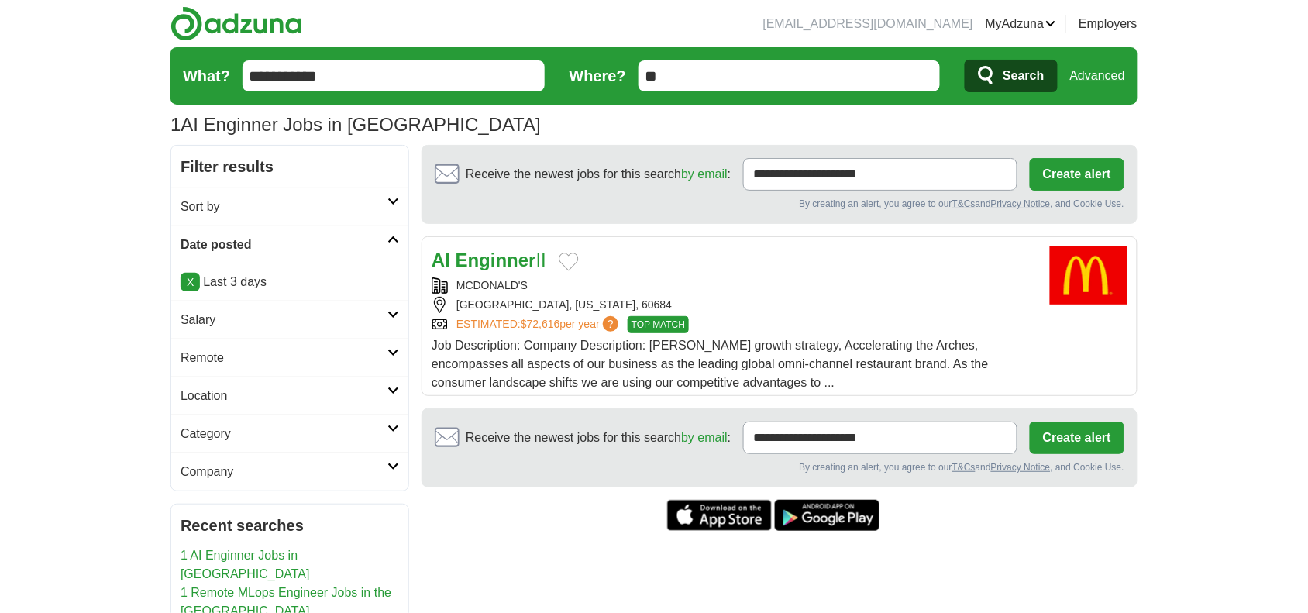
click at [188, 354] on h2 "Remote" at bounding box center [284, 358] width 207 height 19
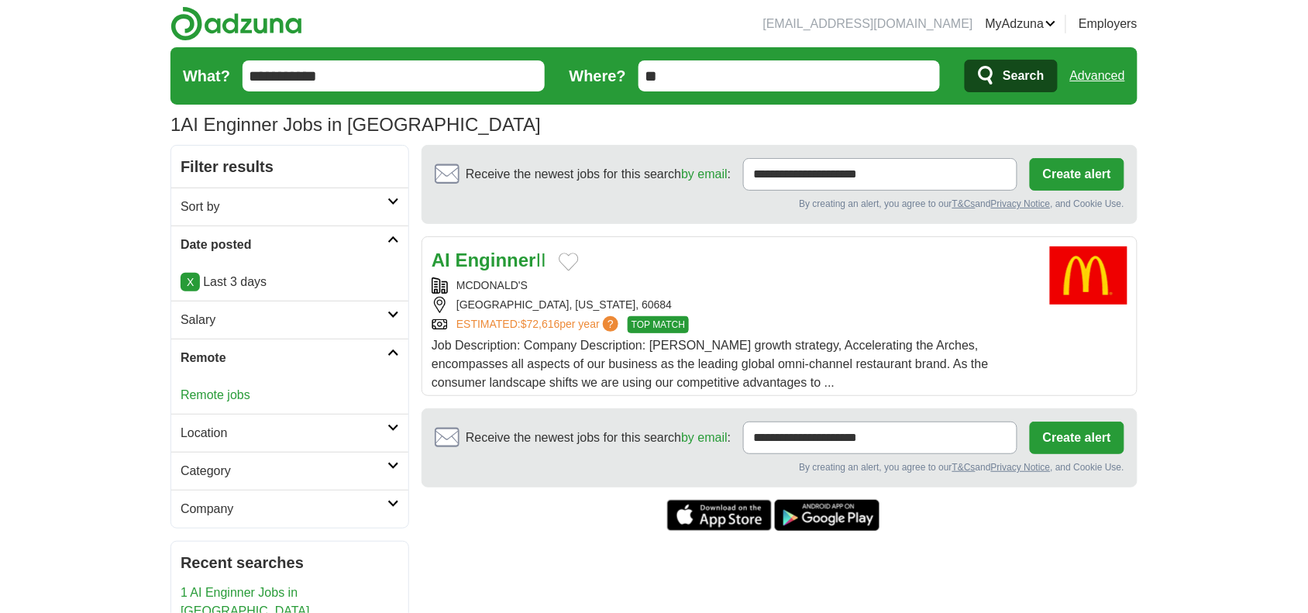
click at [202, 396] on link "Remote jobs" at bounding box center [216, 394] width 70 height 13
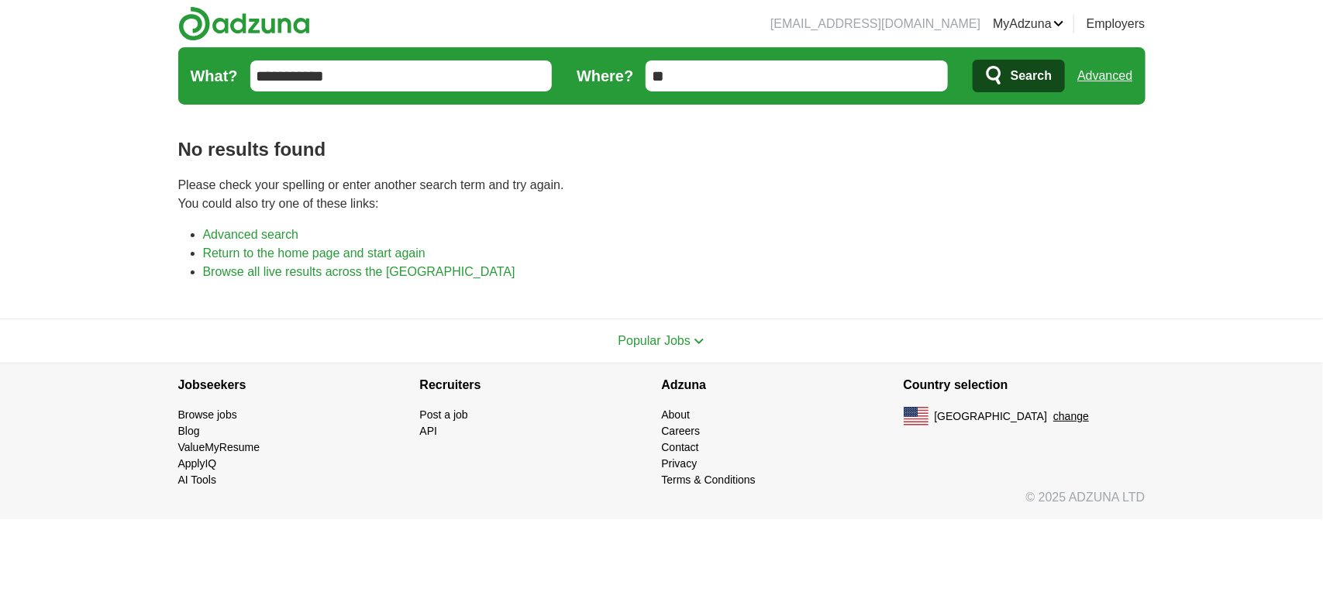
click at [430, 77] on input "**********" at bounding box center [401, 75] width 302 height 31
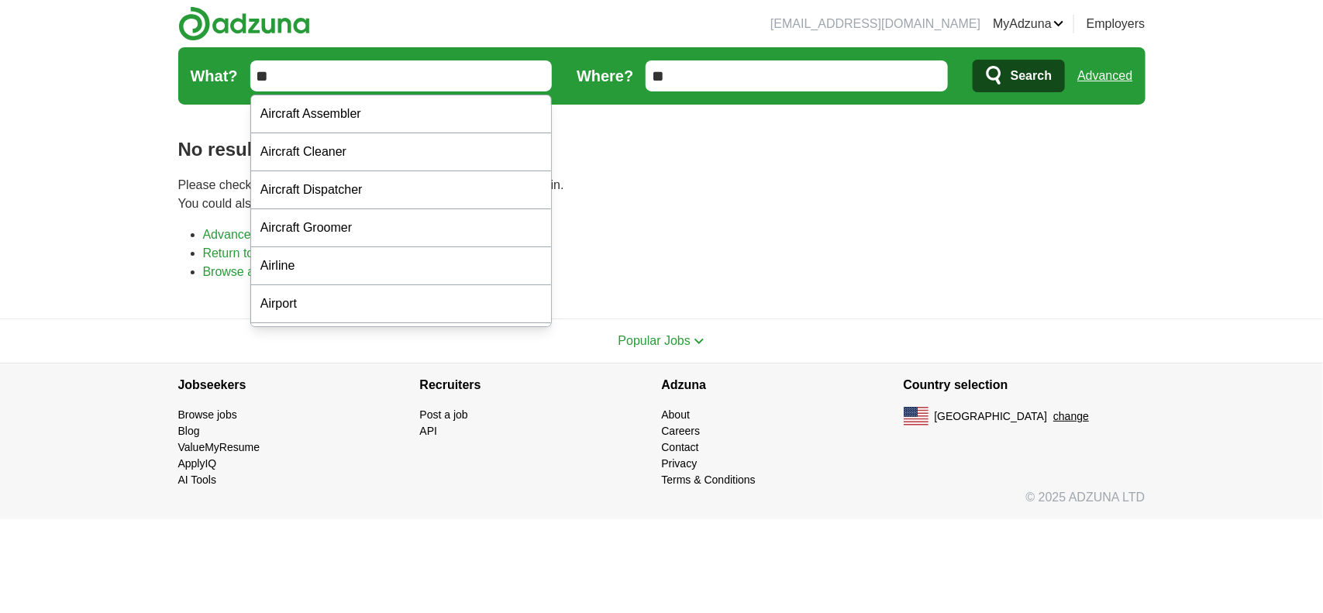
type input "*"
